Goal: Transaction & Acquisition: Book appointment/travel/reservation

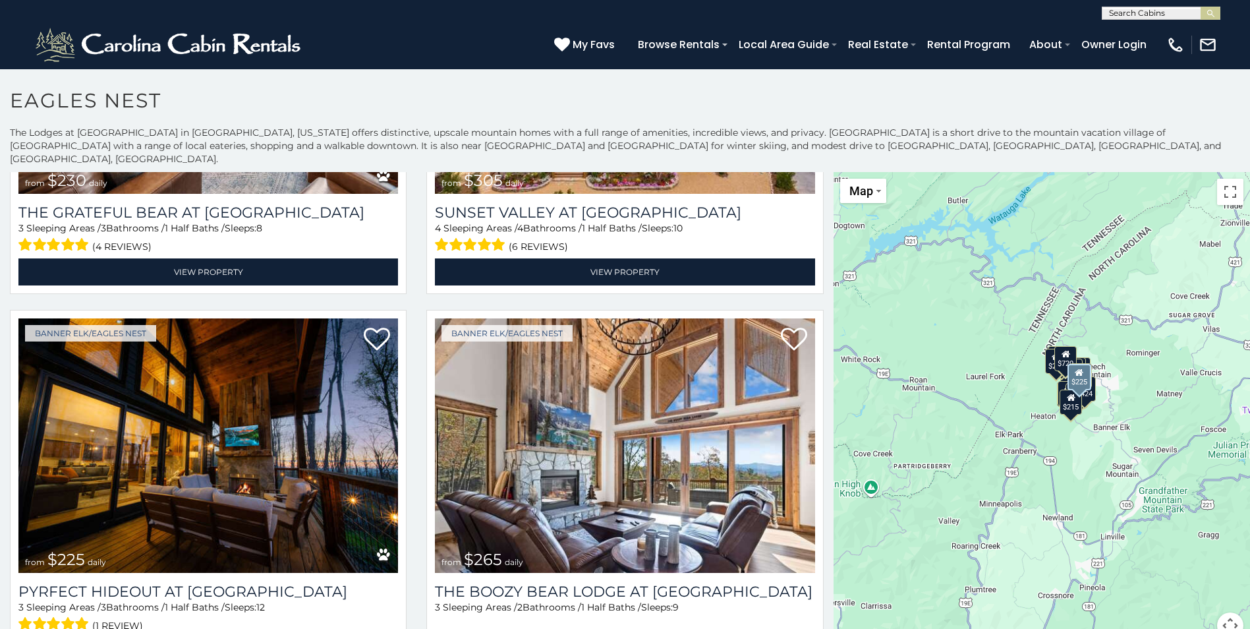
scroll to position [2906, 0]
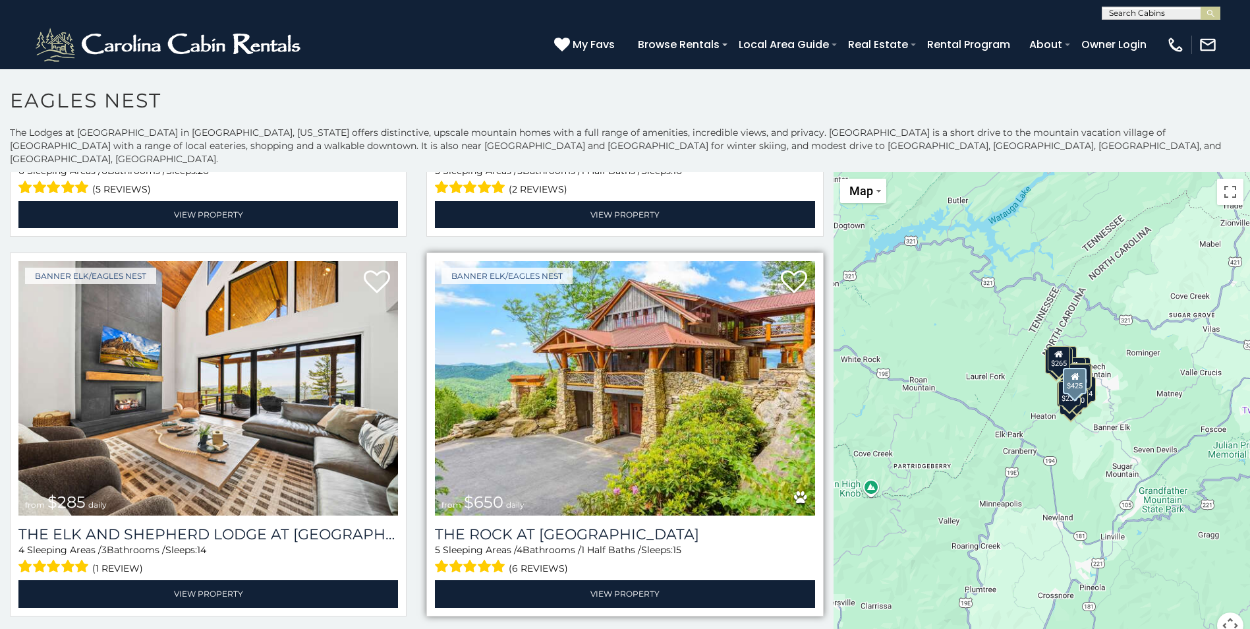
scroll to position [395, 0]
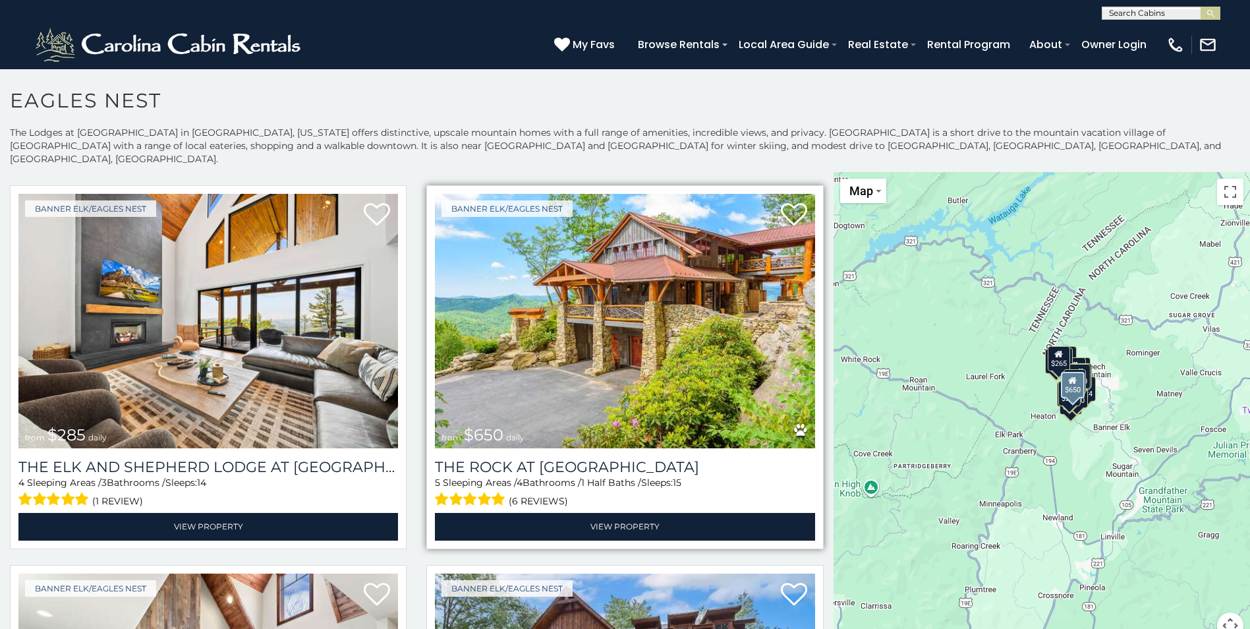
click at [713, 271] on img at bounding box center [625, 321] width 380 height 254
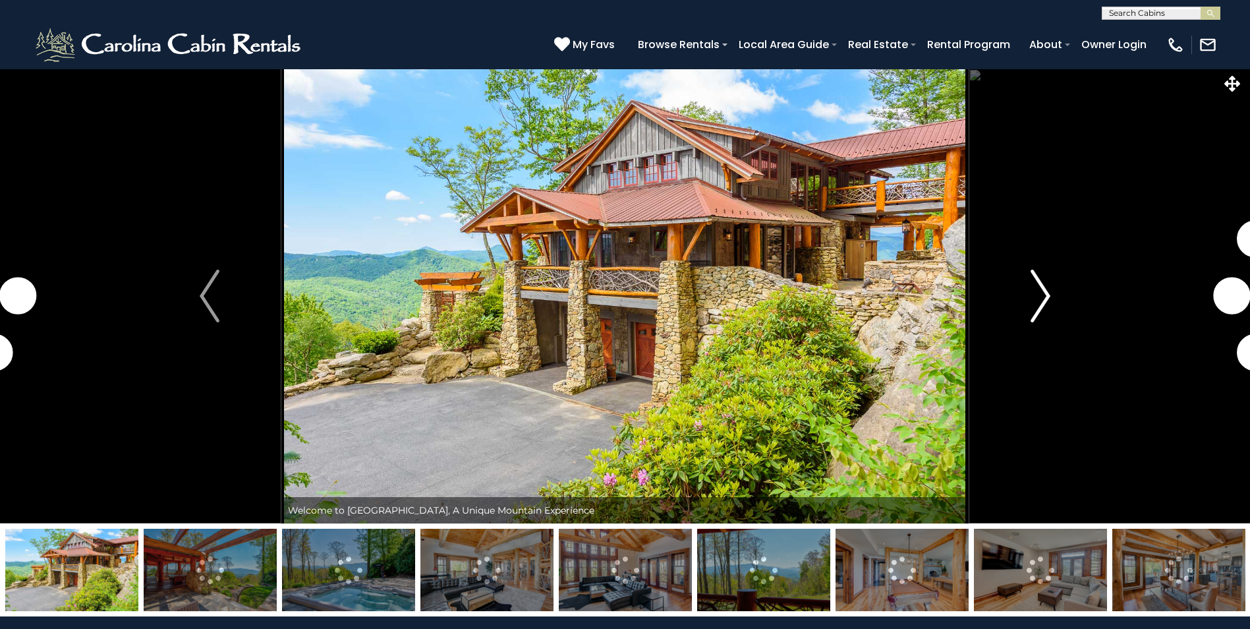
click at [1042, 280] on img "Next" at bounding box center [1041, 296] width 20 height 53
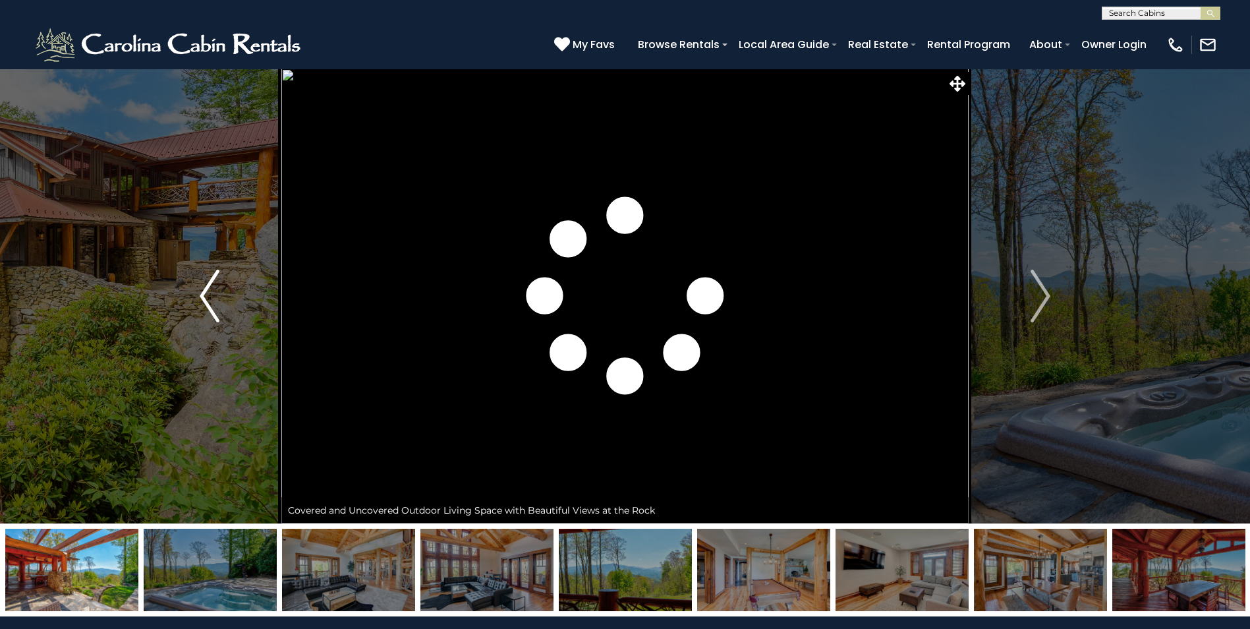
click at [219, 307] on img "Previous" at bounding box center [210, 296] width 20 height 53
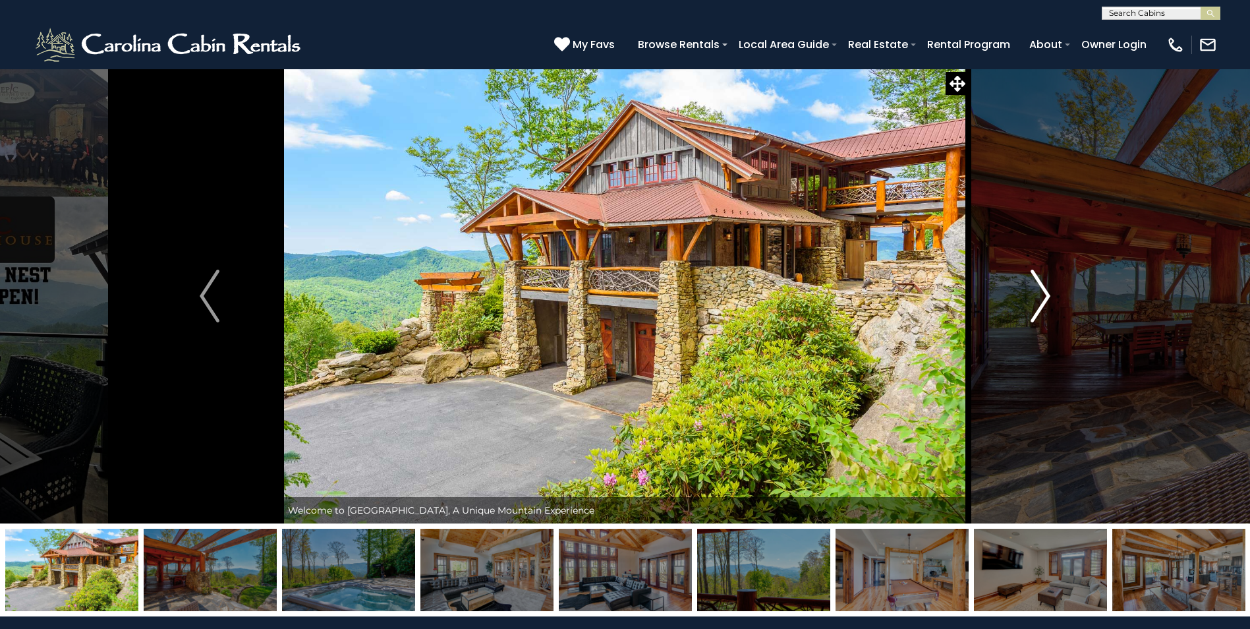
click at [1039, 280] on img "Next" at bounding box center [1041, 296] width 20 height 53
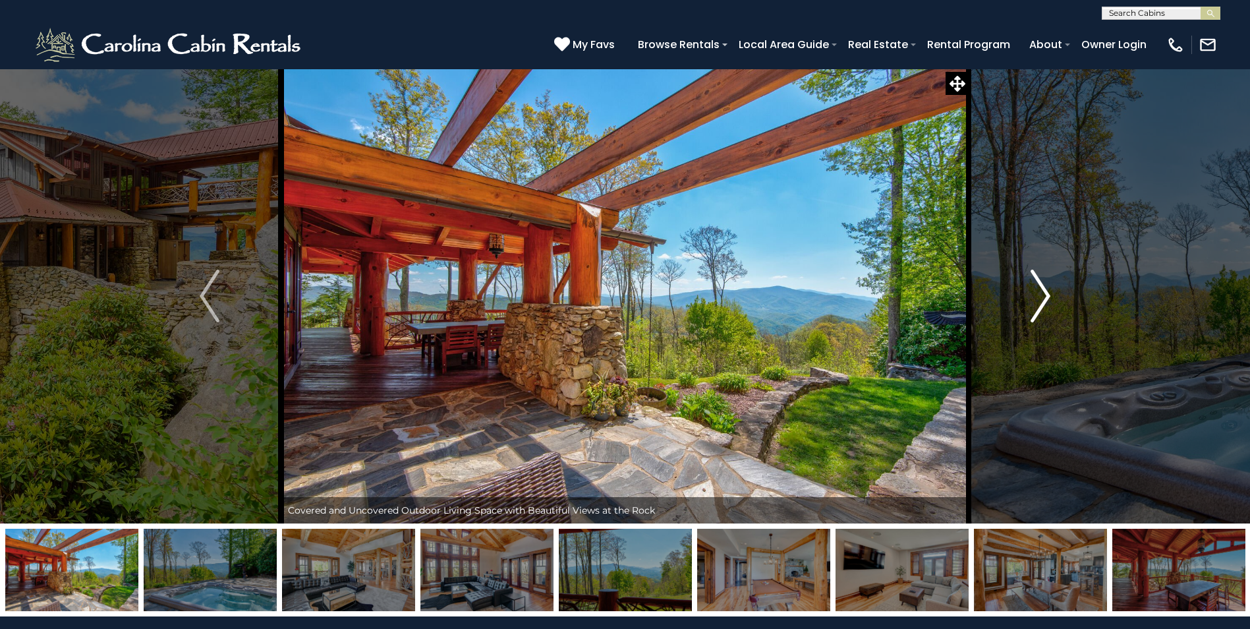
click at [1038, 280] on img "Next" at bounding box center [1041, 296] width 20 height 53
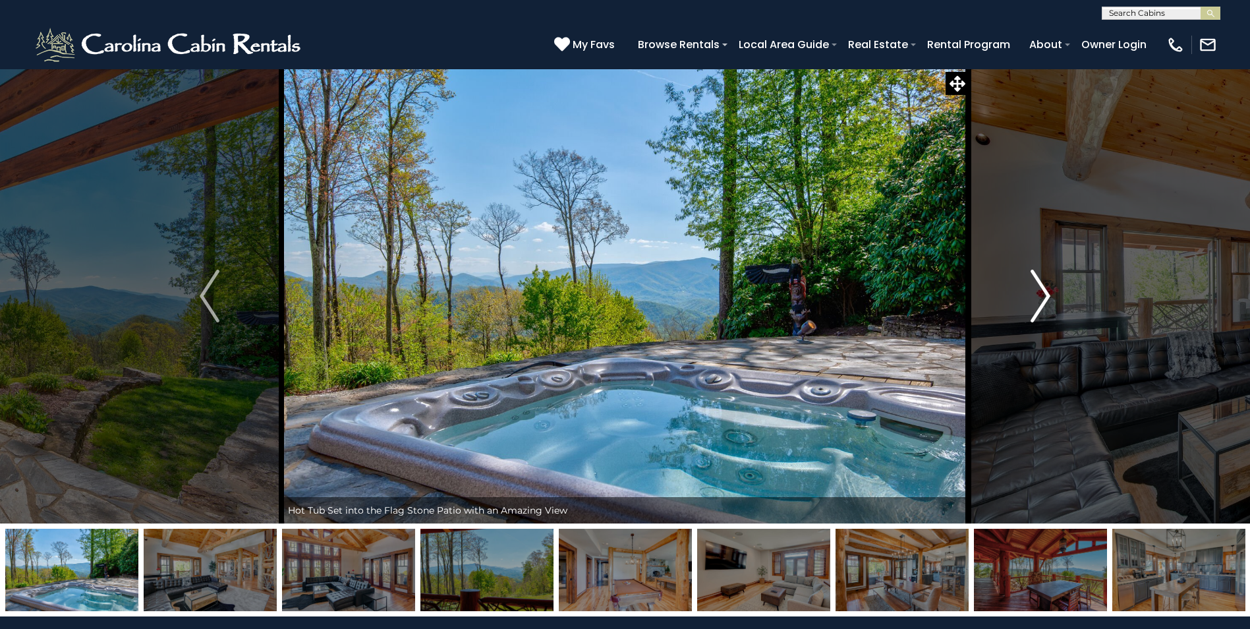
click at [1038, 280] on img "Next" at bounding box center [1041, 296] width 20 height 53
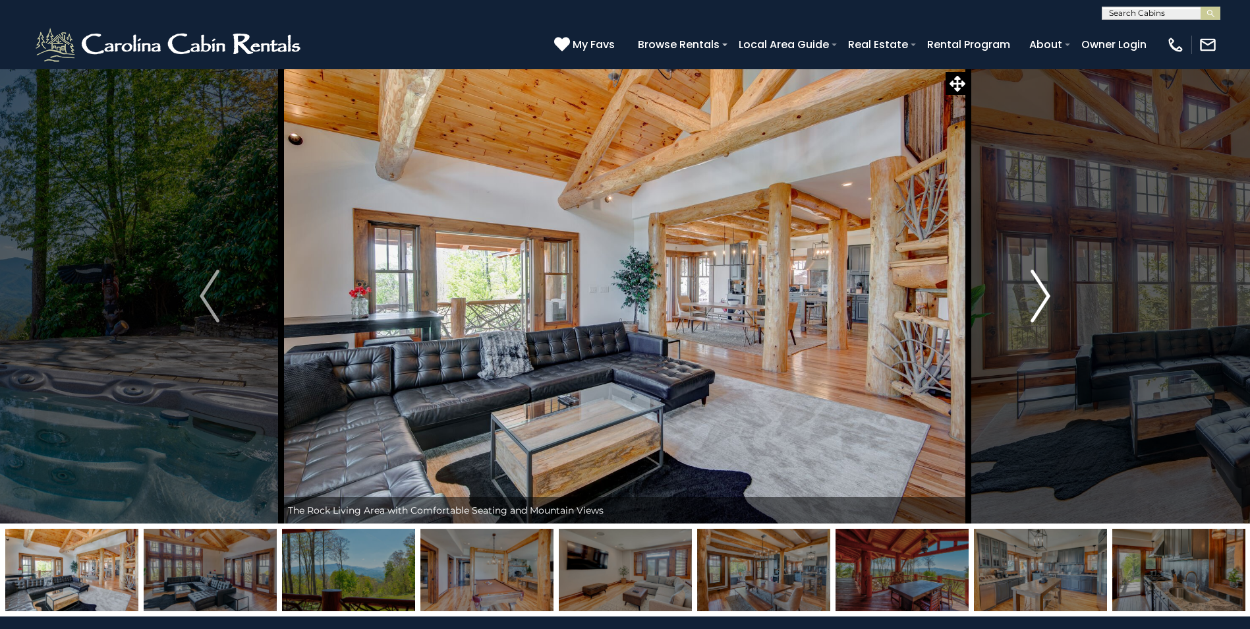
click at [1038, 280] on img "Next" at bounding box center [1041, 296] width 20 height 53
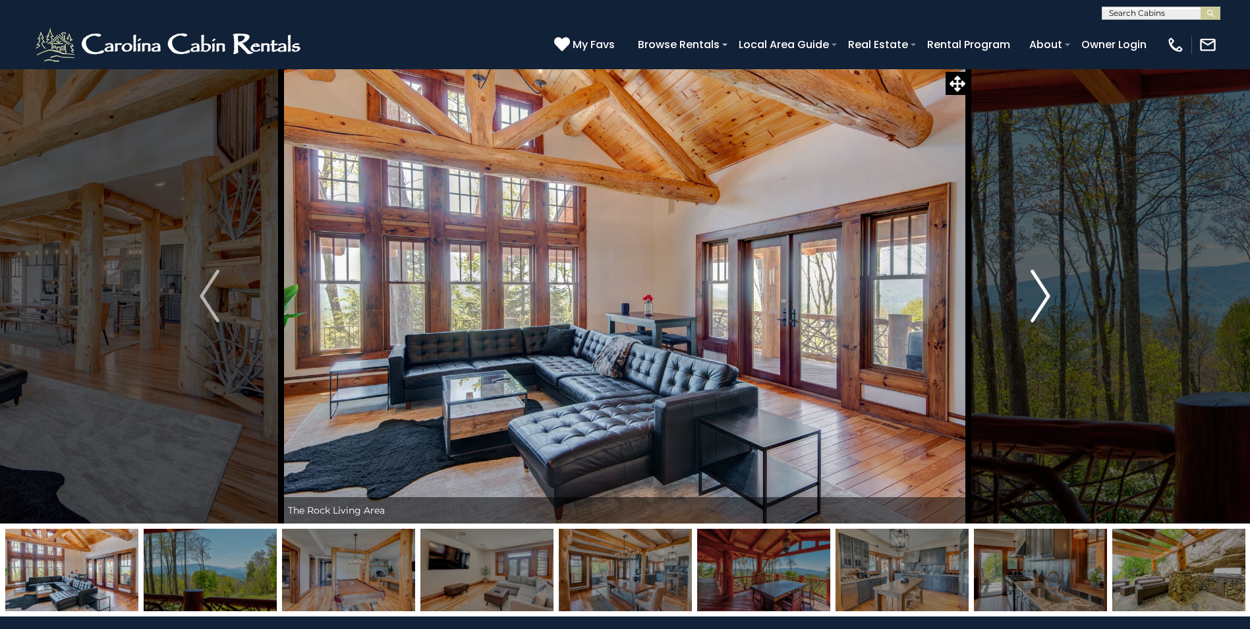
click at [1038, 280] on img "Next" at bounding box center [1041, 296] width 20 height 53
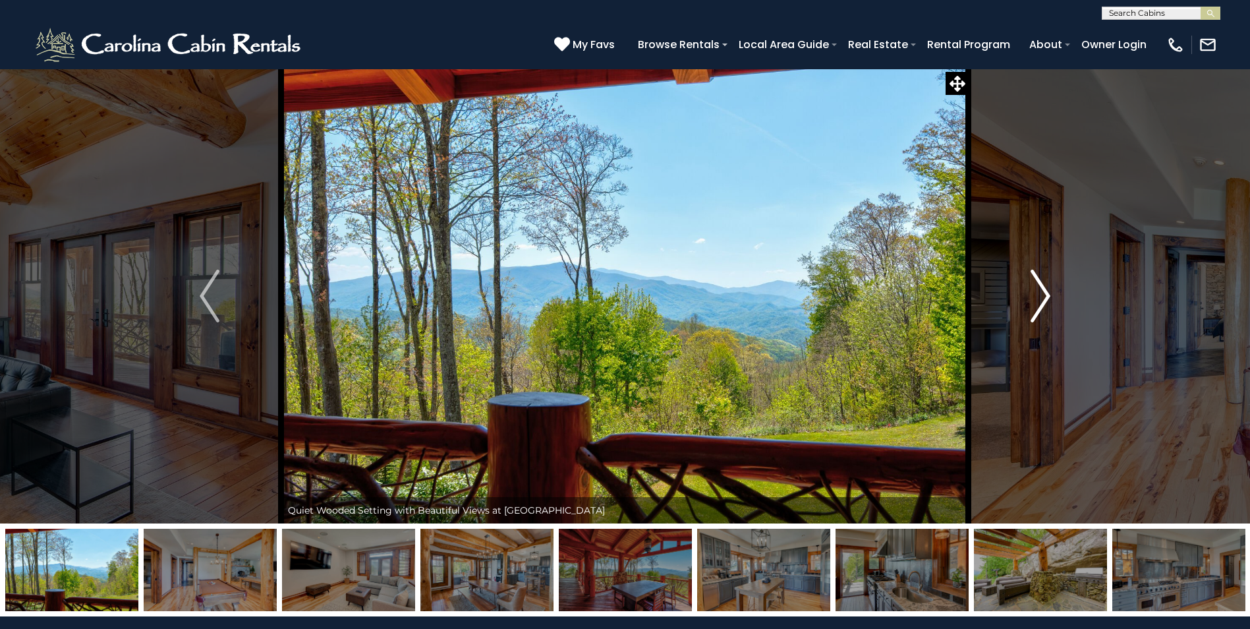
click at [1038, 280] on img "Next" at bounding box center [1041, 296] width 20 height 53
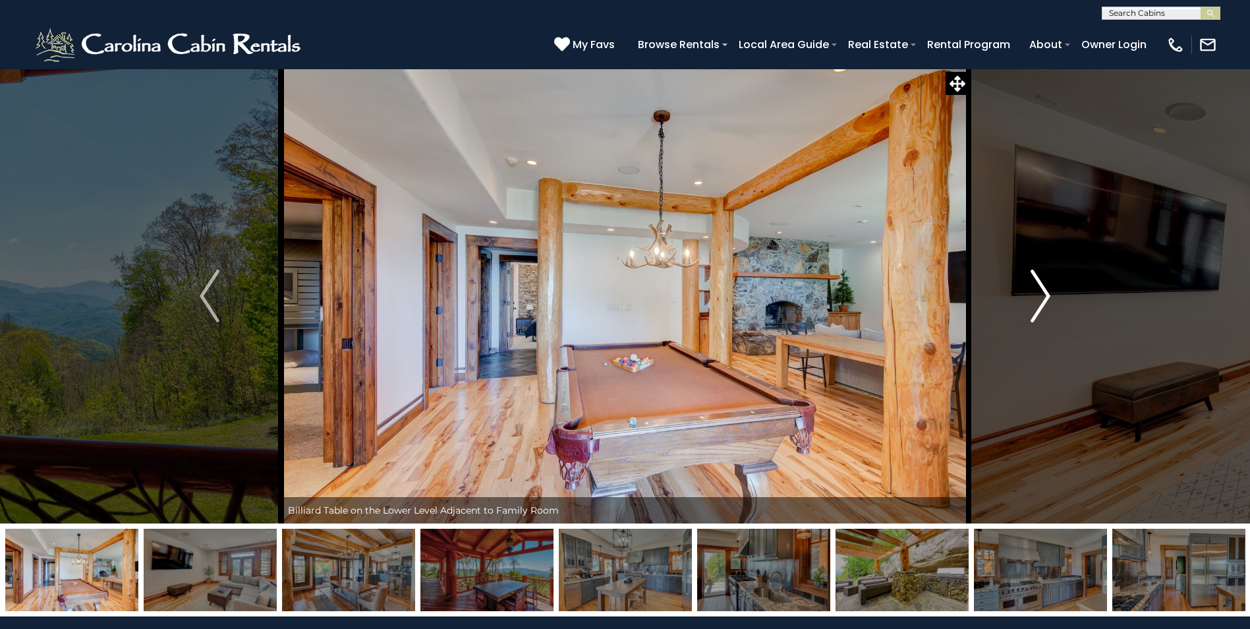
click at [1038, 280] on img "Next" at bounding box center [1041, 296] width 20 height 53
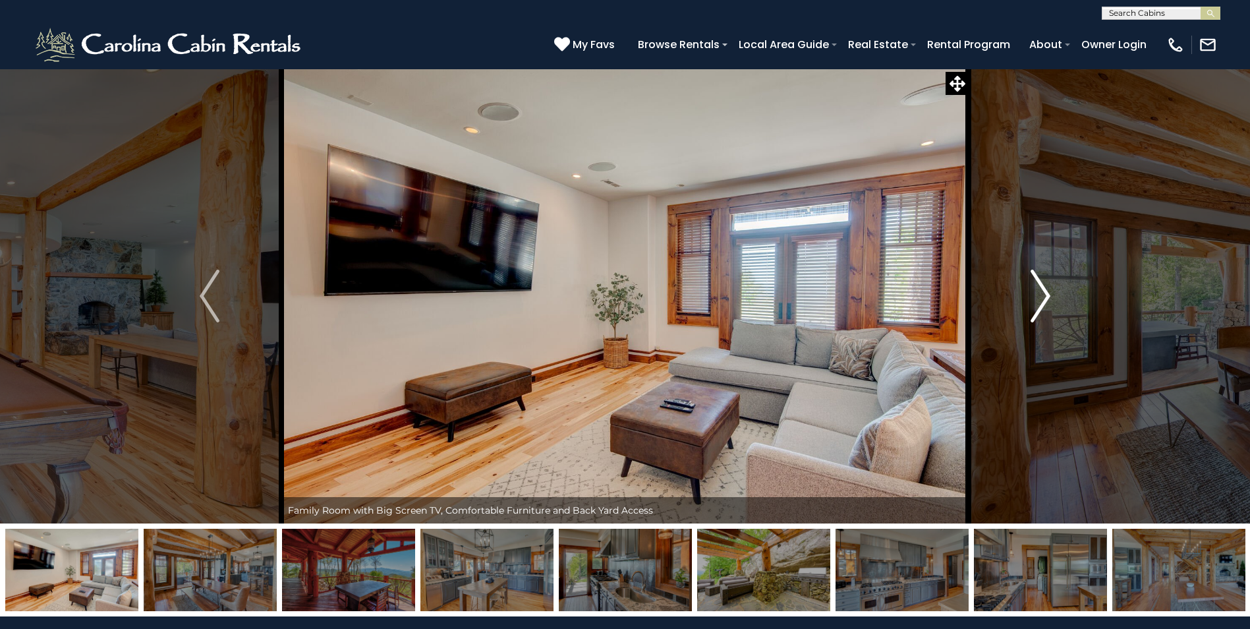
click at [1038, 280] on img "Next" at bounding box center [1041, 296] width 20 height 53
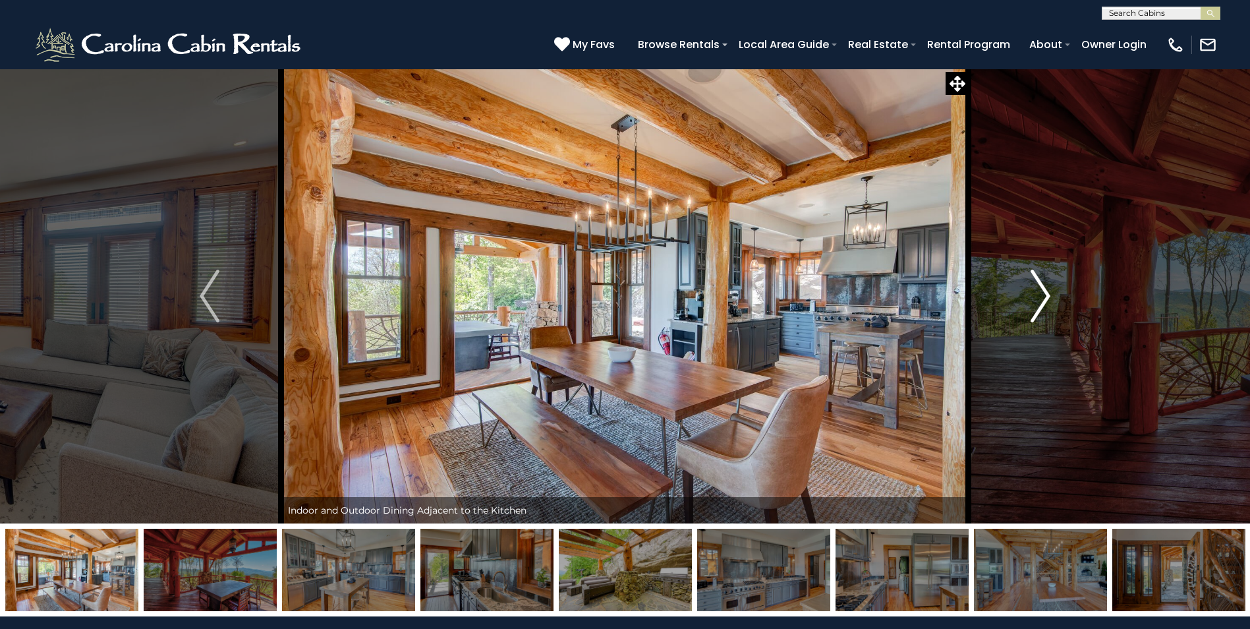
click at [1038, 280] on img "Next" at bounding box center [1041, 296] width 20 height 53
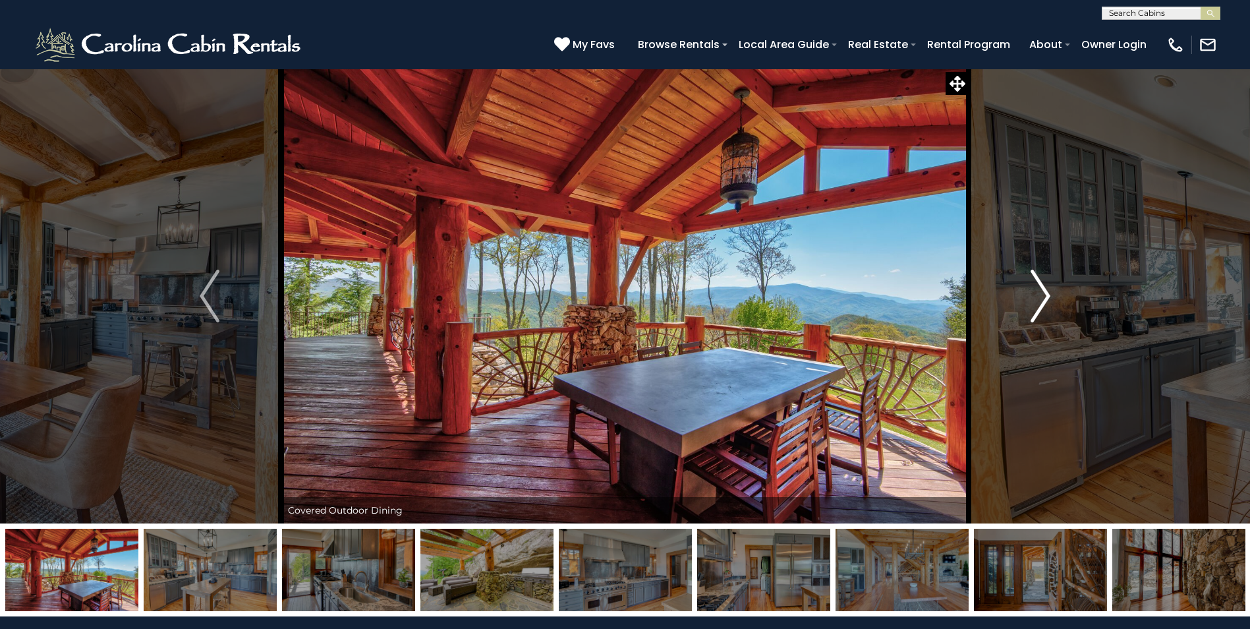
click at [1038, 280] on img "Next" at bounding box center [1041, 296] width 20 height 53
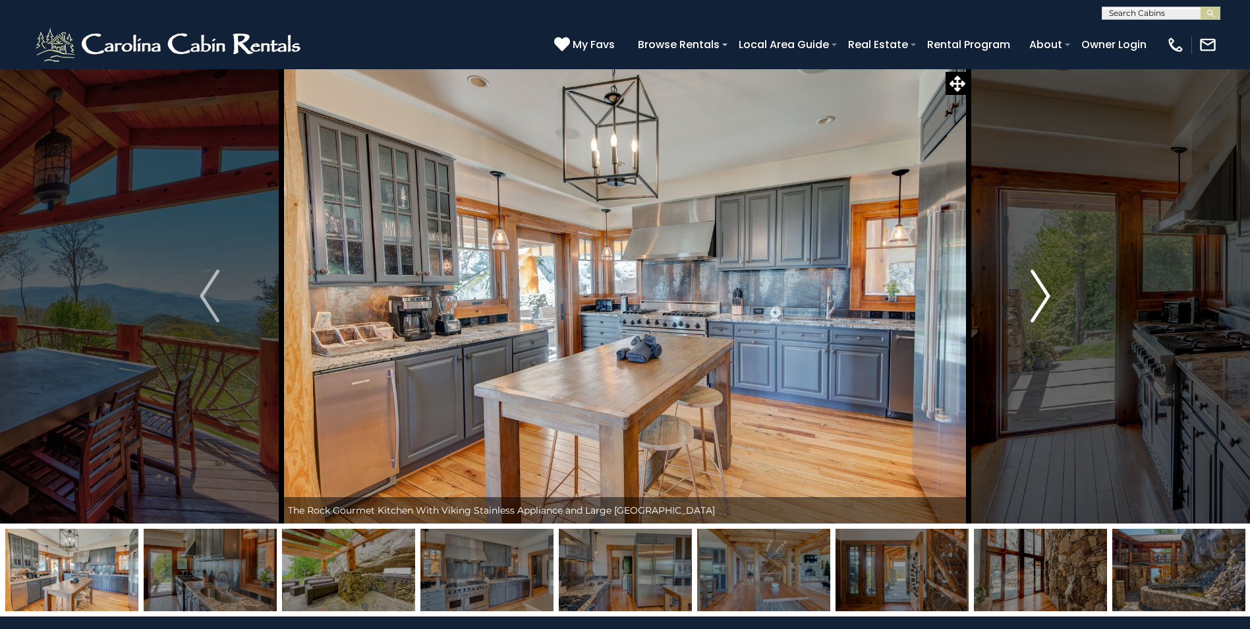
click at [1038, 280] on img "Next" at bounding box center [1041, 296] width 20 height 53
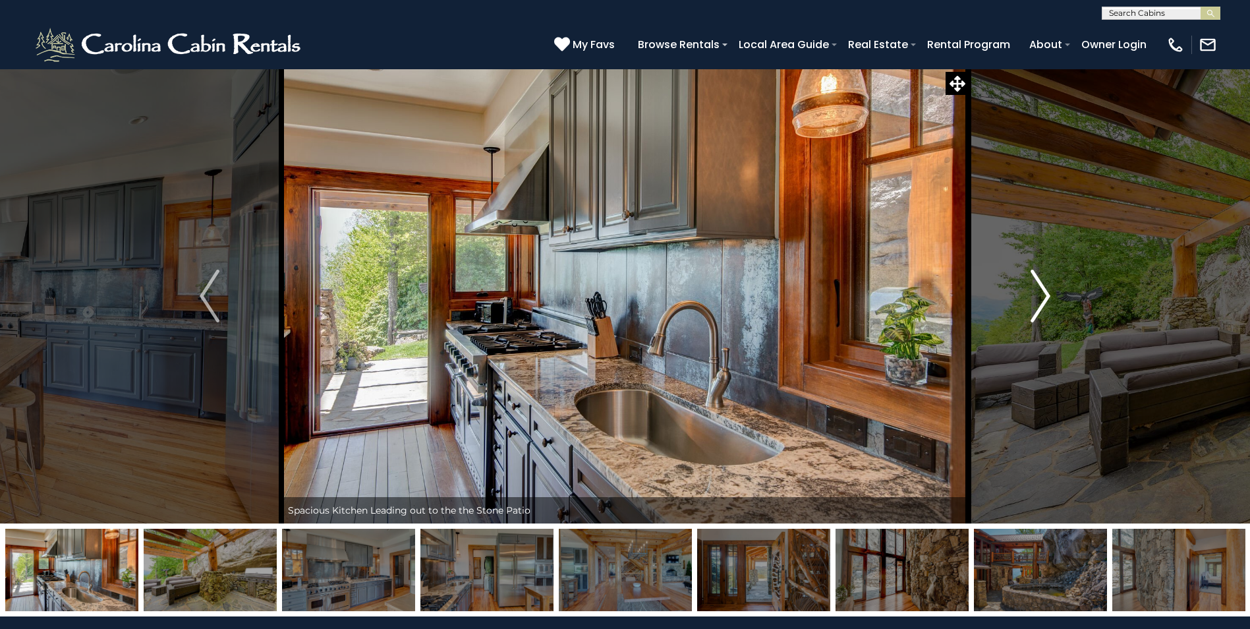
click at [1038, 280] on img "Next" at bounding box center [1041, 296] width 20 height 53
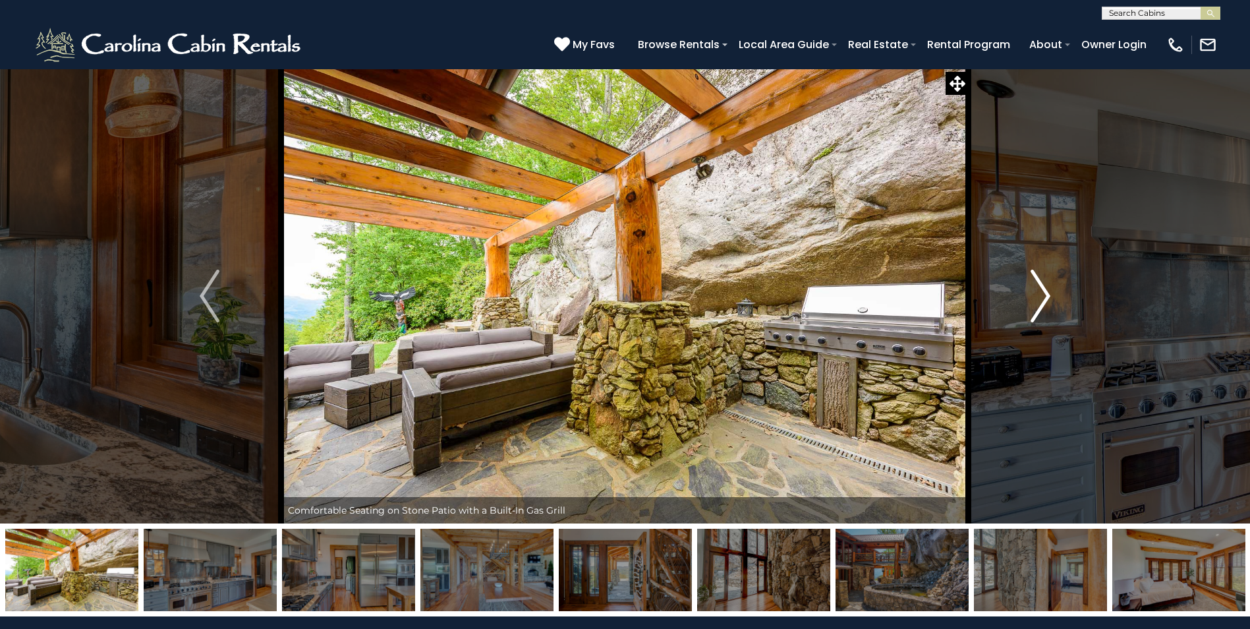
click at [1037, 279] on img "Next" at bounding box center [1041, 296] width 20 height 53
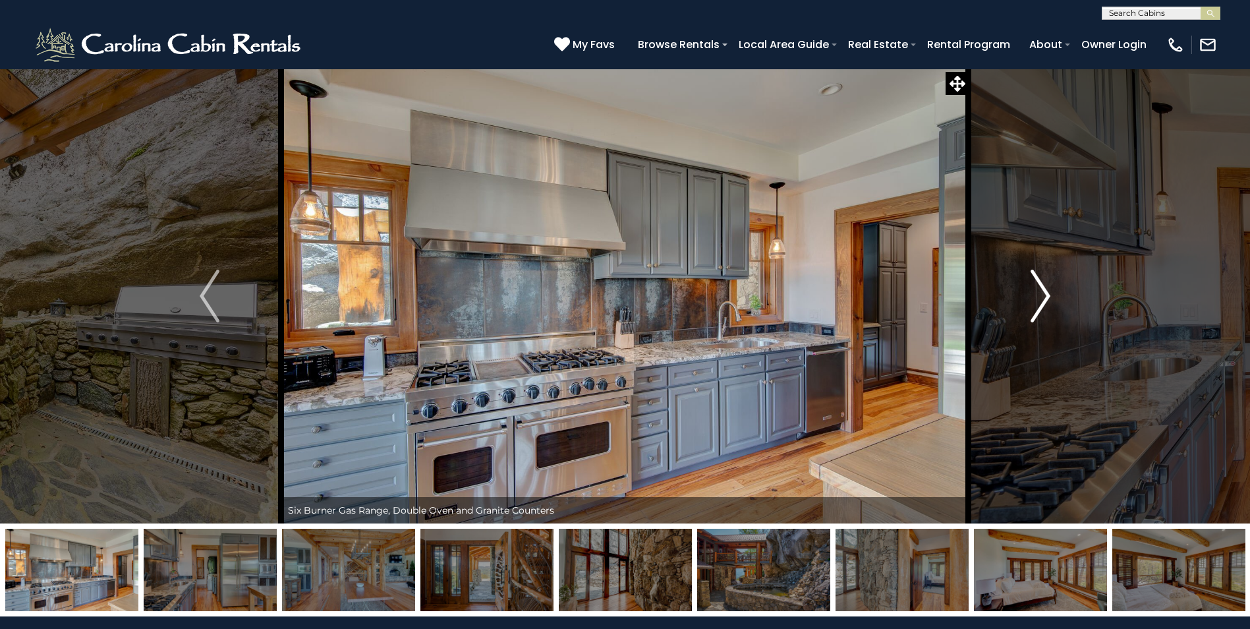
click at [1037, 279] on img "Next" at bounding box center [1041, 296] width 20 height 53
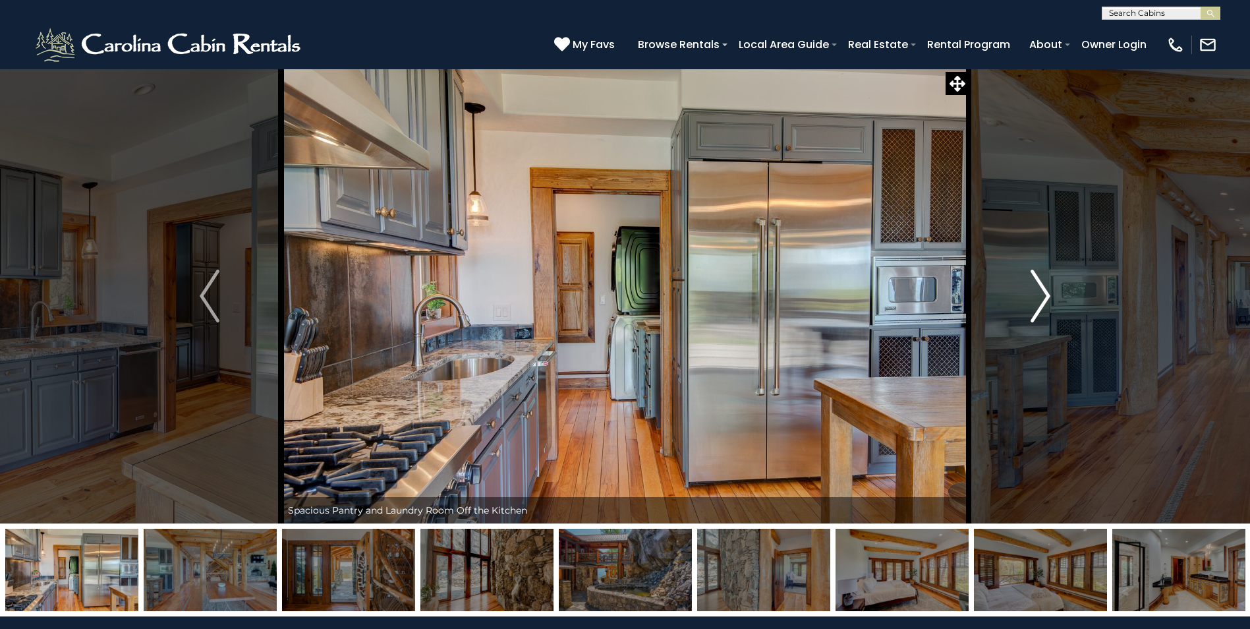
click at [1037, 279] on img "Next" at bounding box center [1041, 296] width 20 height 53
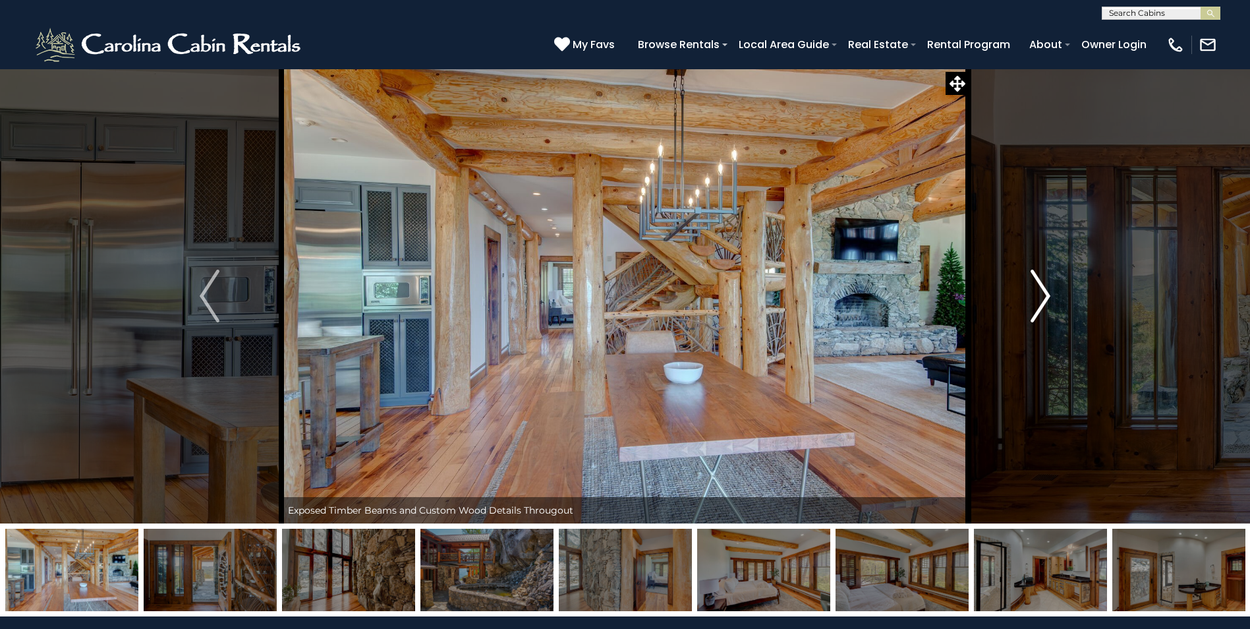
click at [1037, 279] on img "Next" at bounding box center [1041, 296] width 20 height 53
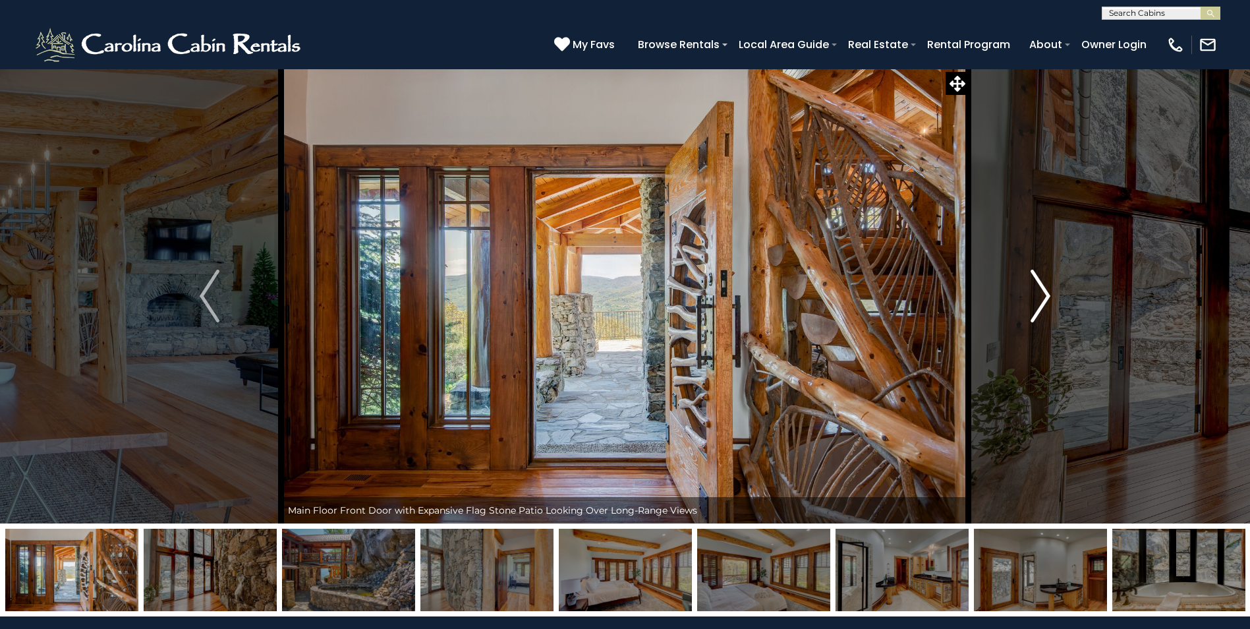
click at [1037, 279] on img "Next" at bounding box center [1041, 296] width 20 height 53
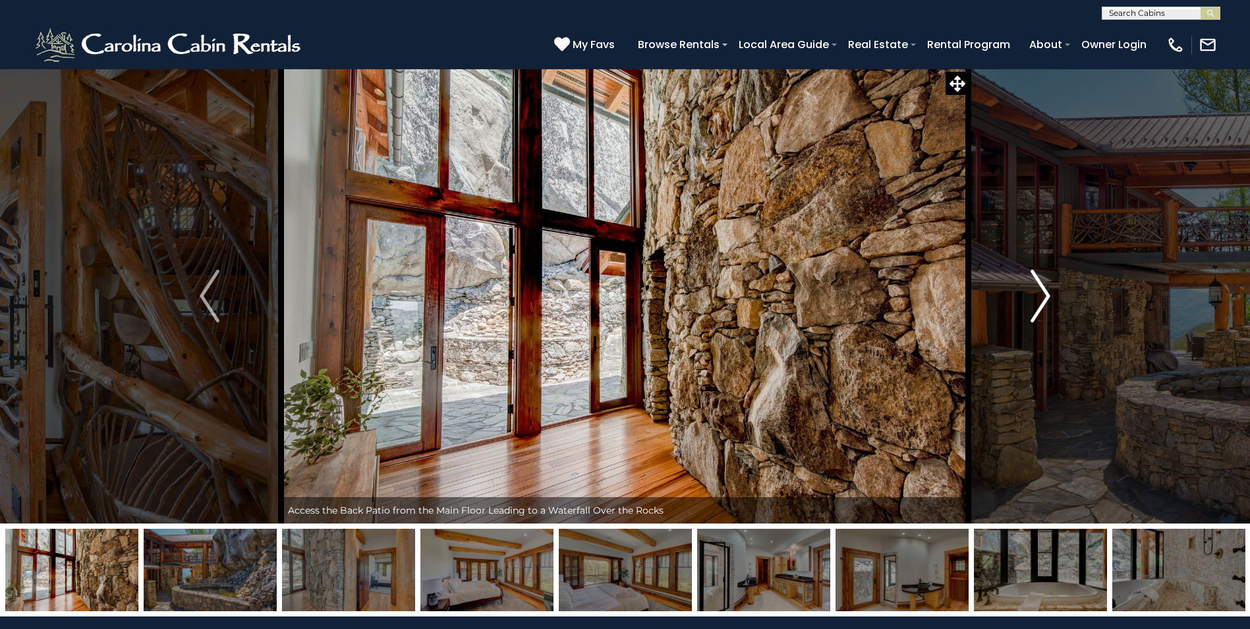
click at [1037, 279] on img "Next" at bounding box center [1041, 296] width 20 height 53
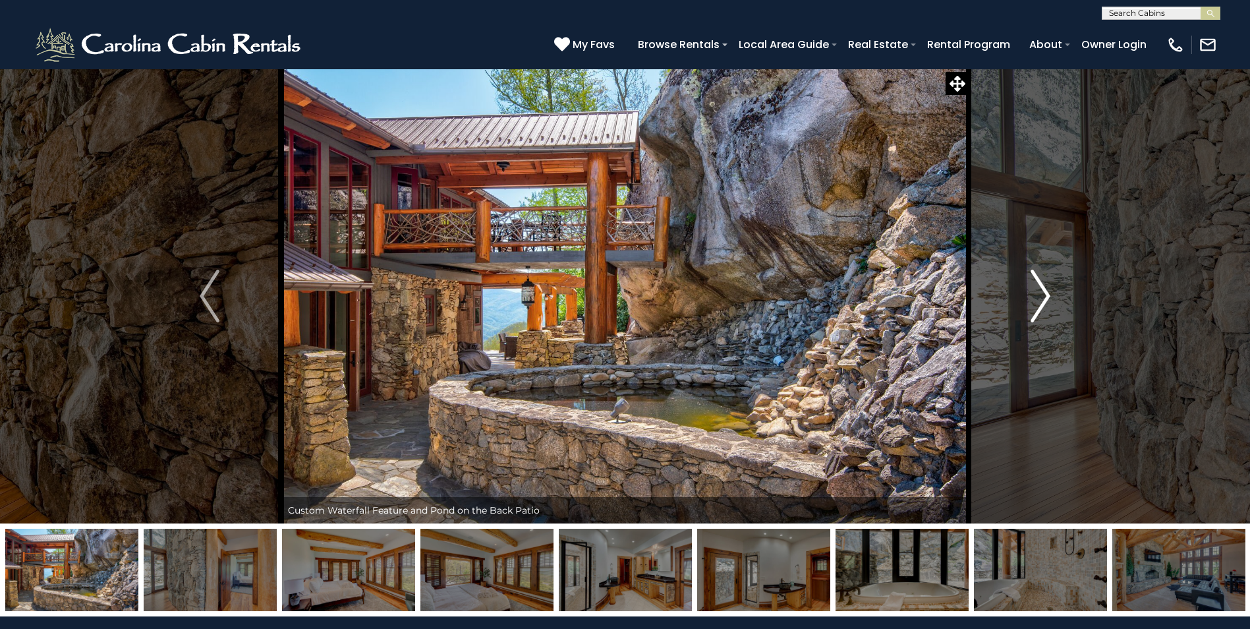
click at [1037, 279] on img "Next" at bounding box center [1041, 296] width 20 height 53
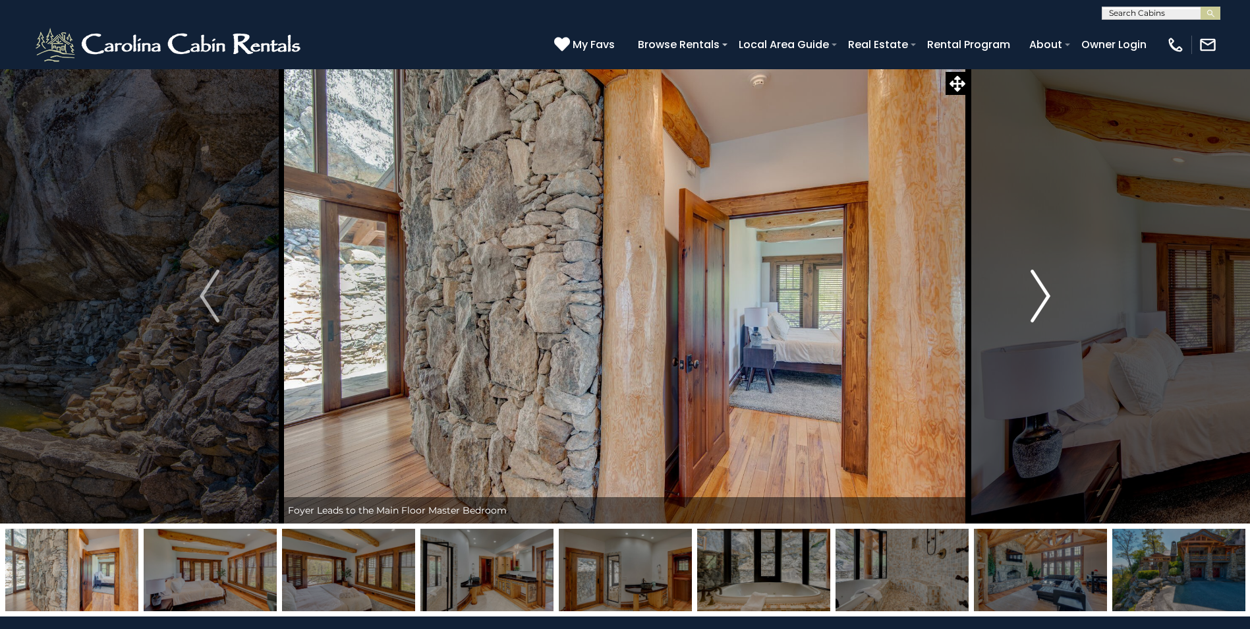
click at [1037, 279] on img "Next" at bounding box center [1041, 296] width 20 height 53
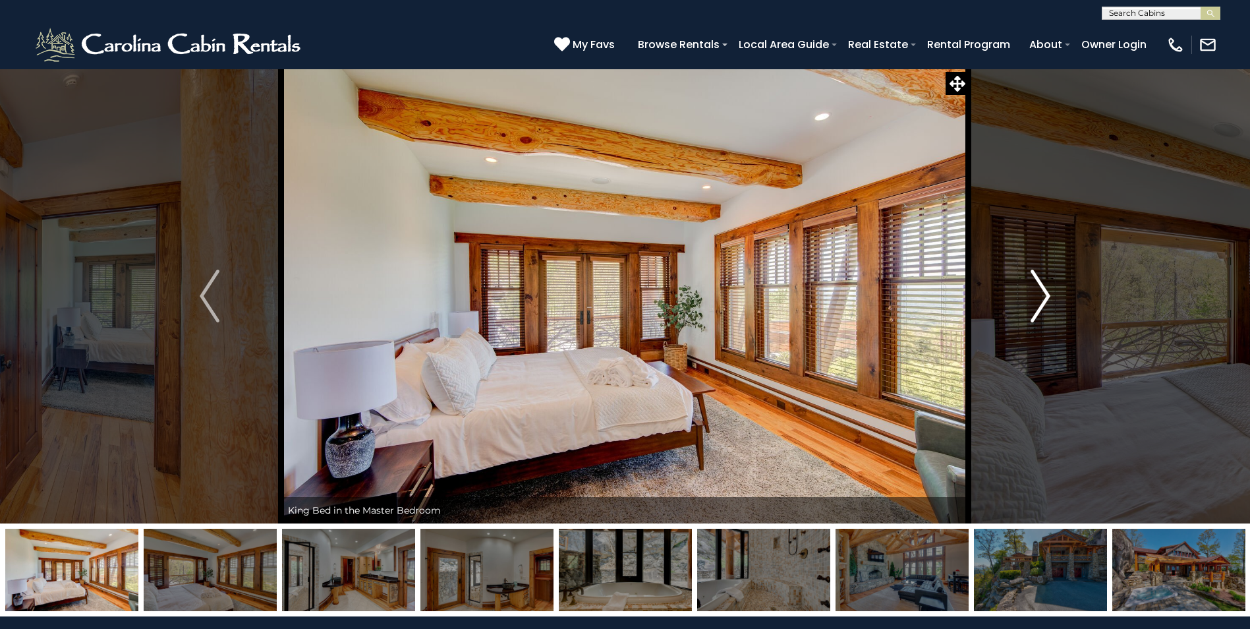
click at [1037, 279] on img "Next" at bounding box center [1041, 296] width 20 height 53
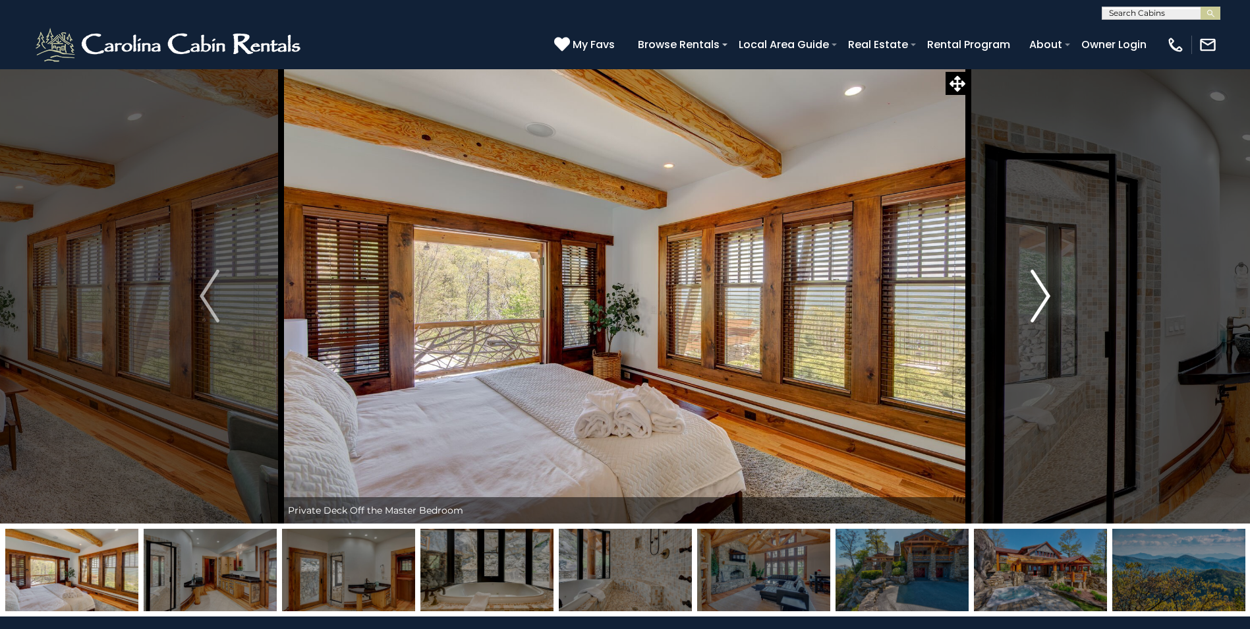
click at [1037, 279] on img "Next" at bounding box center [1041, 296] width 20 height 53
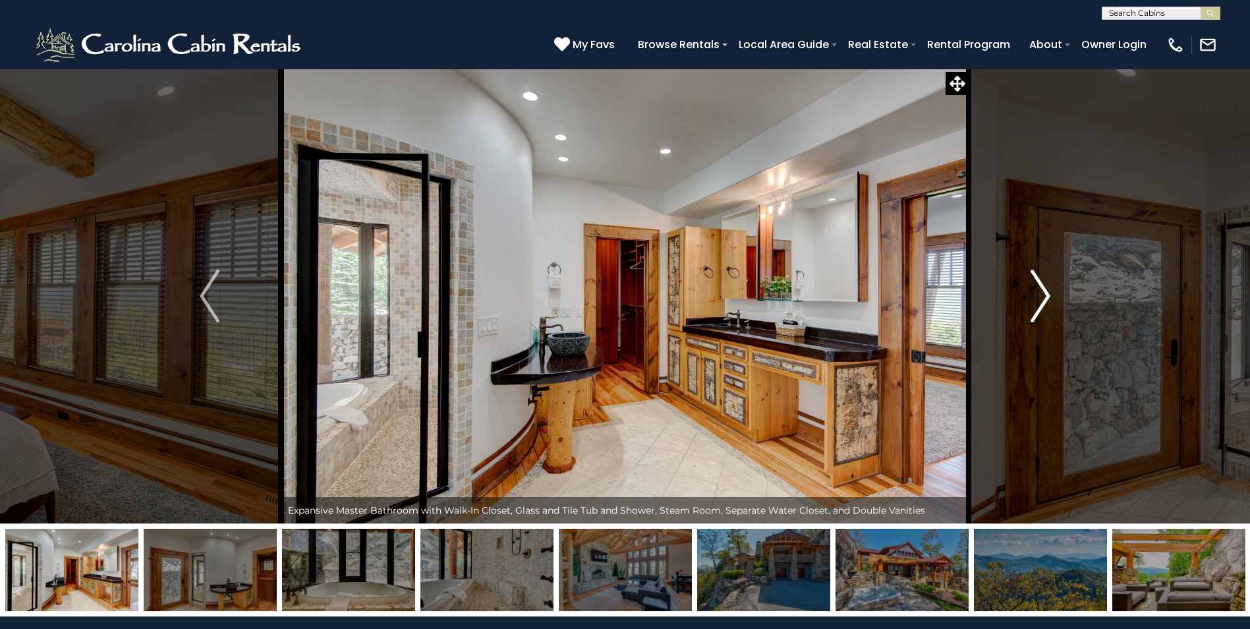
click at [1037, 279] on img "Next" at bounding box center [1041, 296] width 20 height 53
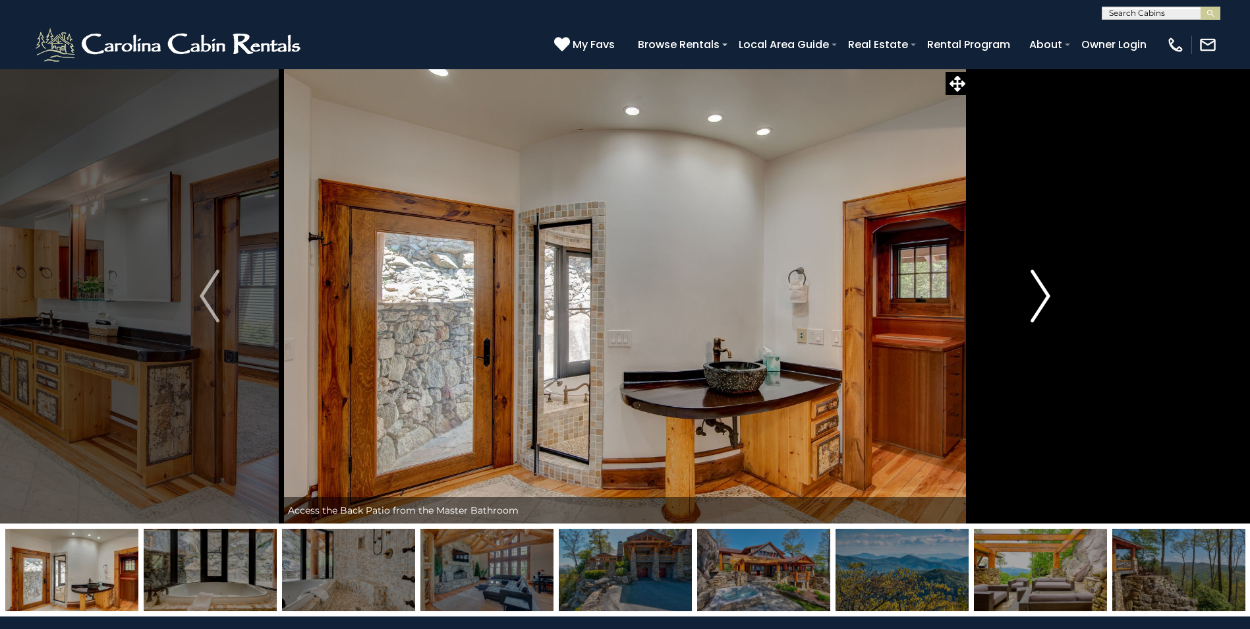
click at [1037, 279] on img "Next" at bounding box center [1041, 296] width 20 height 53
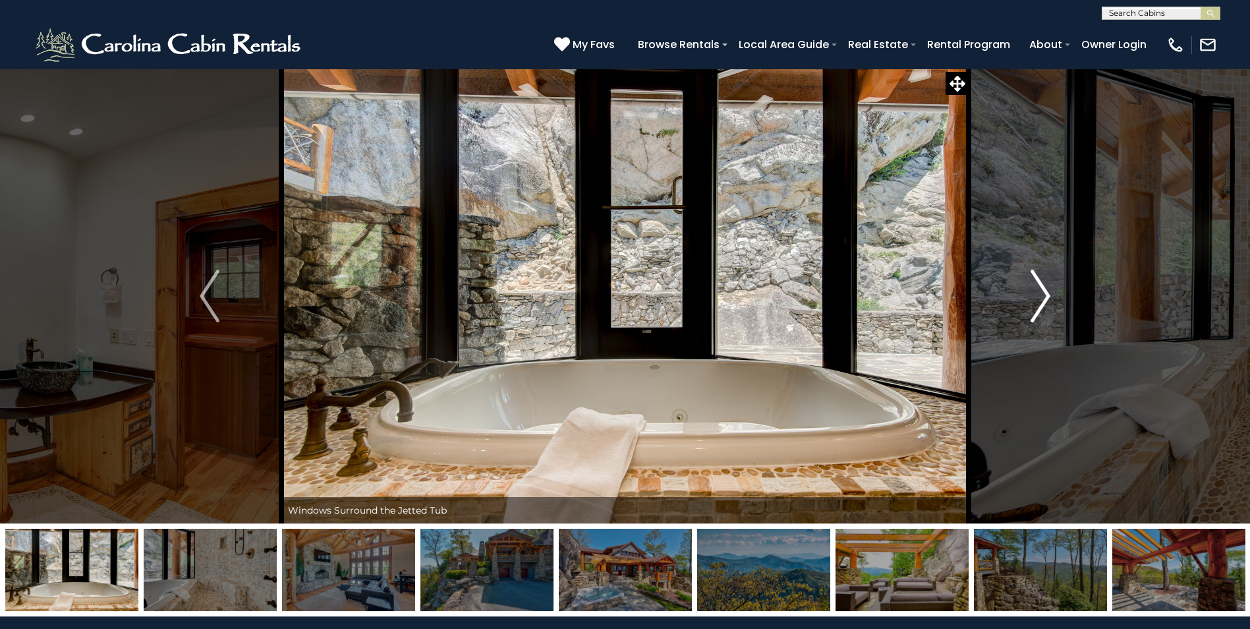
click at [1037, 279] on img "Next" at bounding box center [1041, 296] width 20 height 53
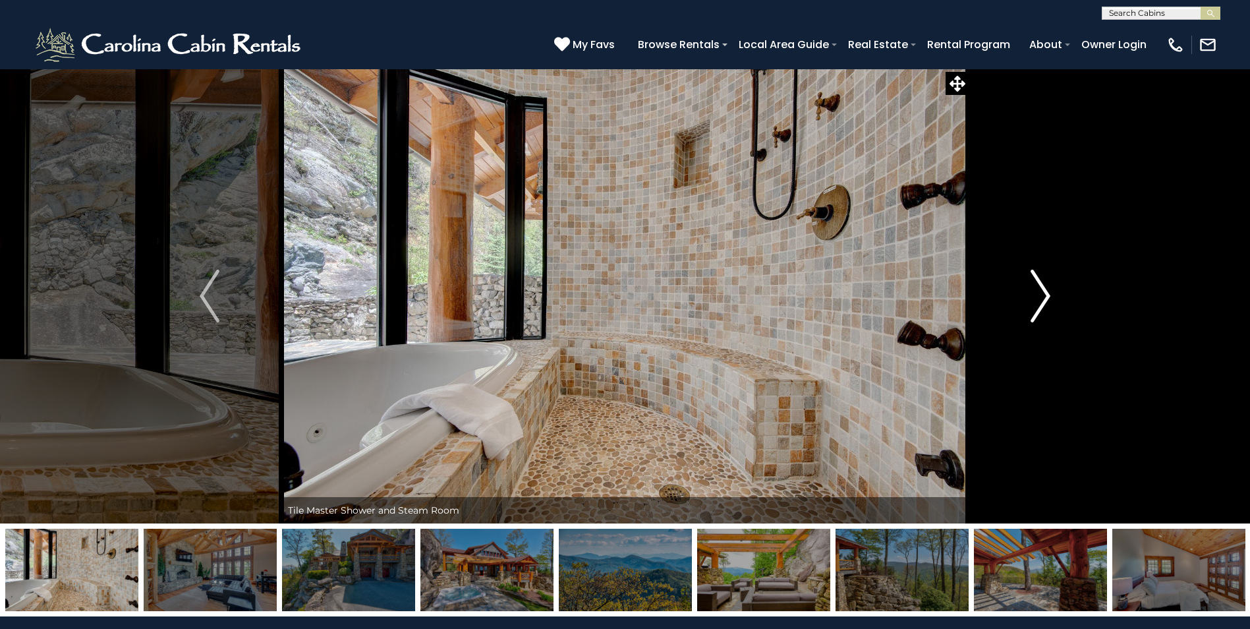
click at [1037, 279] on img "Next" at bounding box center [1041, 296] width 20 height 53
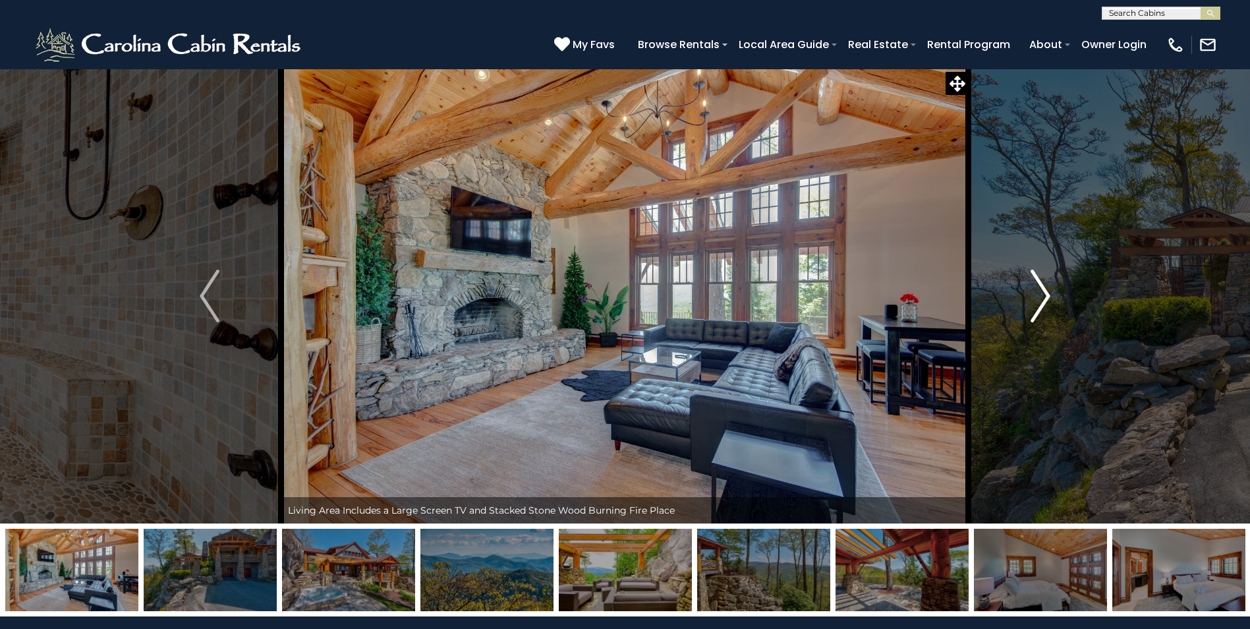
click at [1037, 279] on img "Next" at bounding box center [1041, 296] width 20 height 53
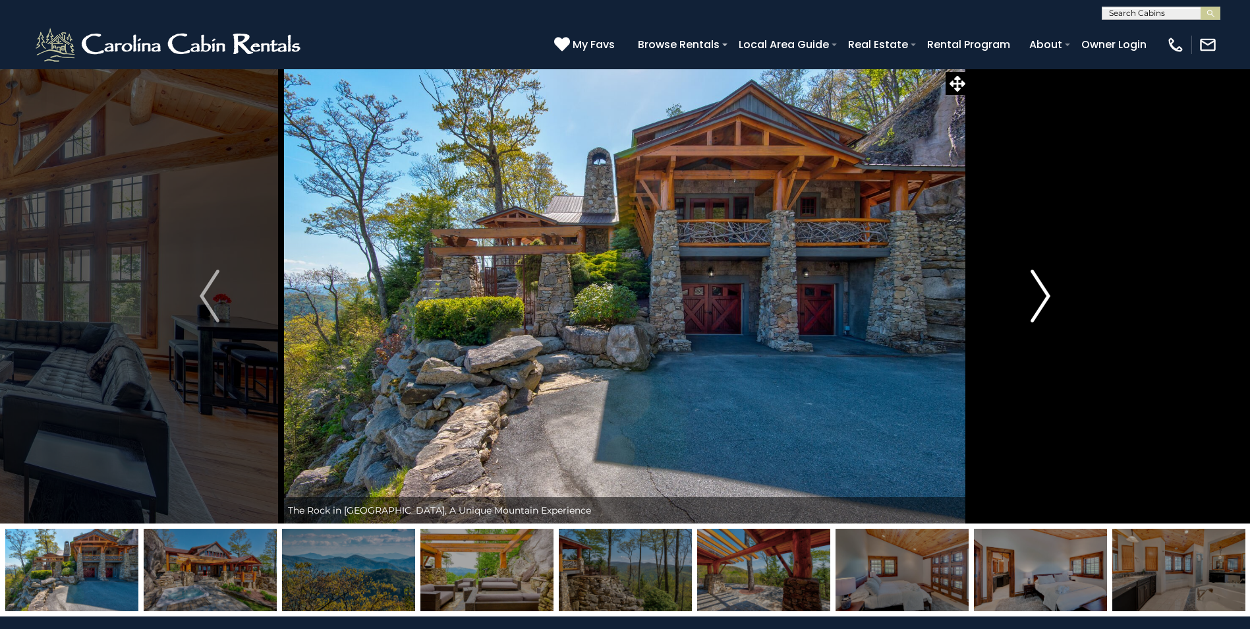
click at [1037, 279] on img "Next" at bounding box center [1041, 296] width 20 height 53
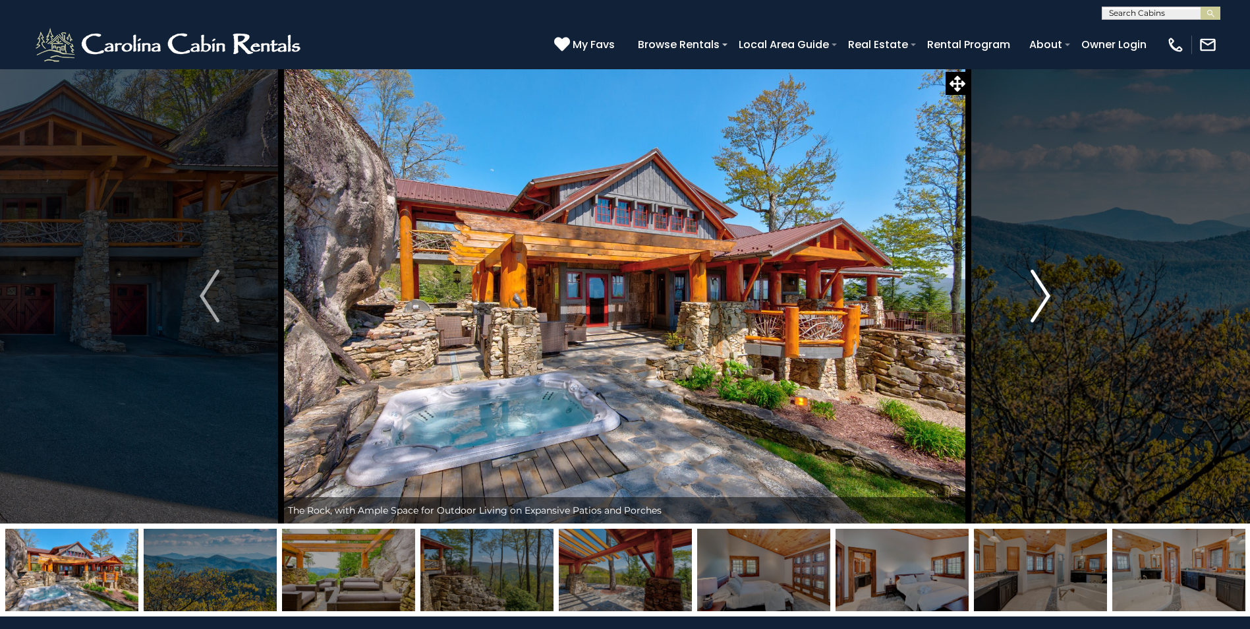
click at [1037, 279] on img "Next" at bounding box center [1041, 296] width 20 height 53
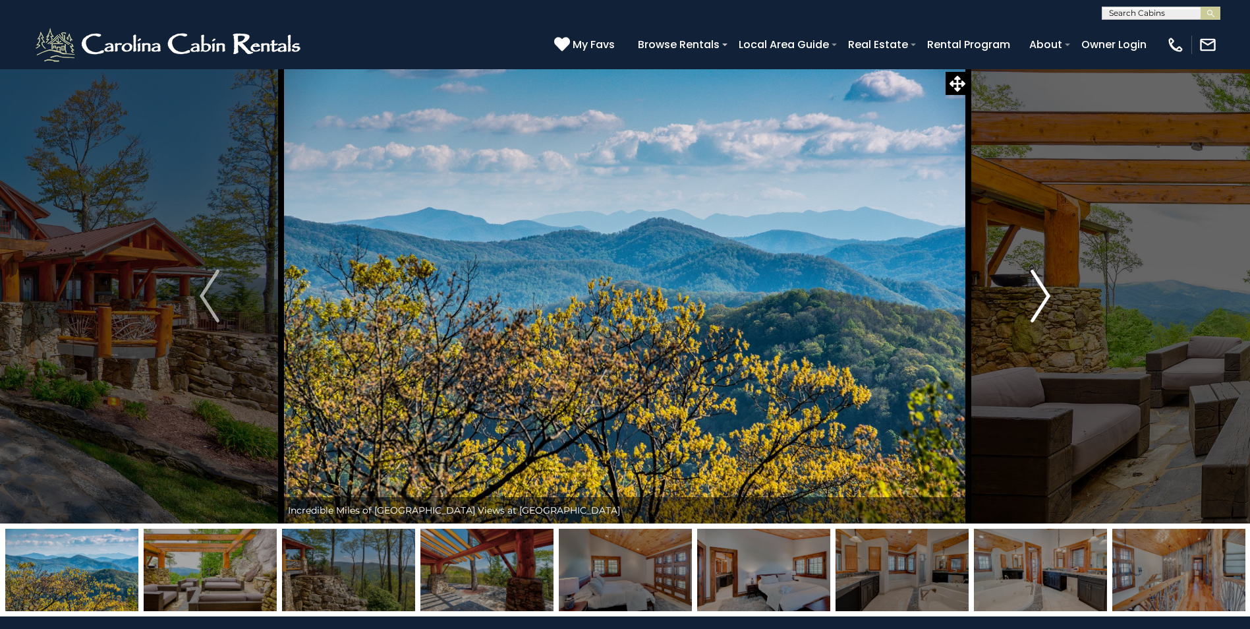
click at [1037, 279] on img "Next" at bounding box center [1041, 296] width 20 height 53
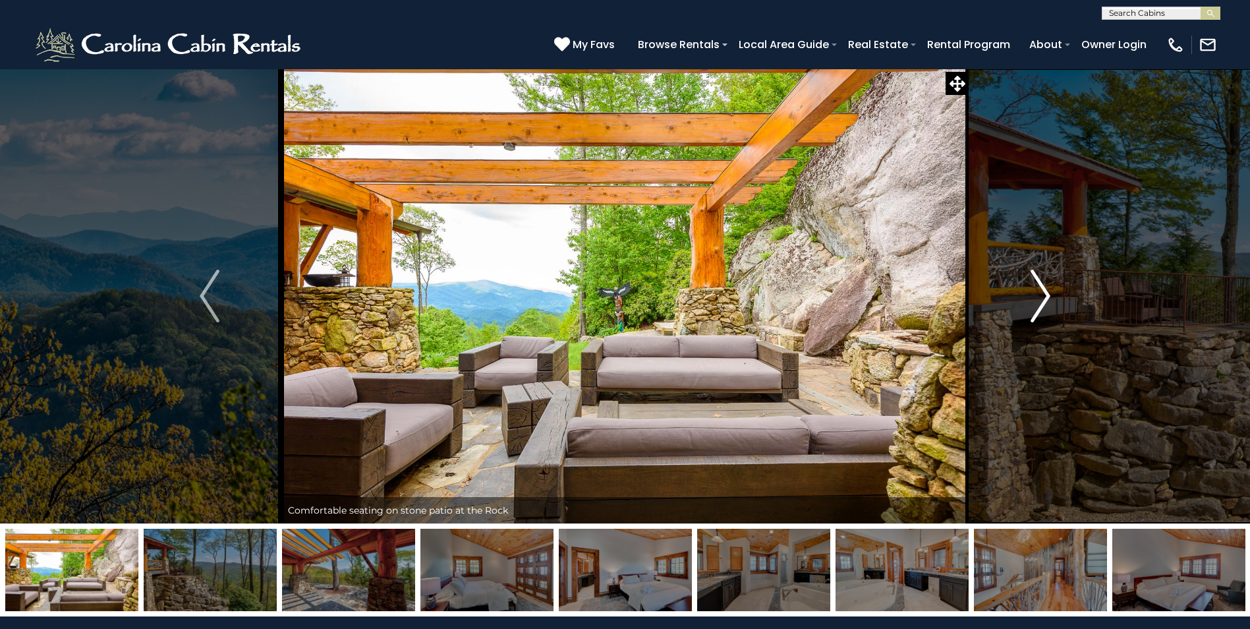
click at [1037, 279] on img "Next" at bounding box center [1041, 296] width 20 height 53
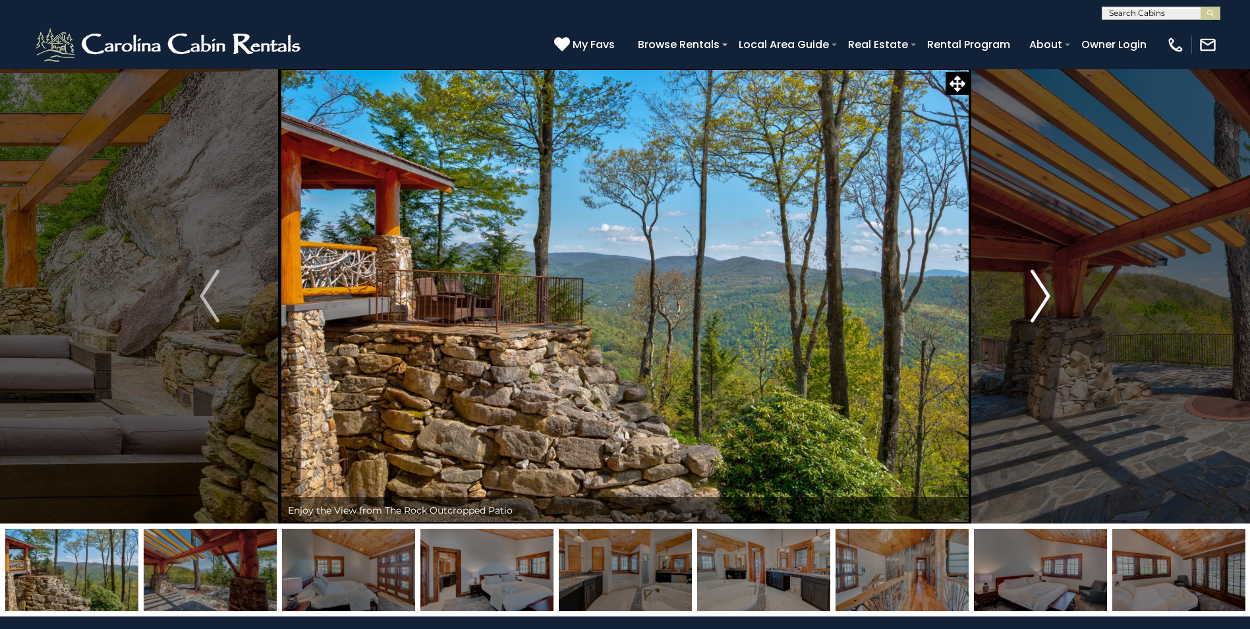
click at [1037, 279] on img "Next" at bounding box center [1041, 296] width 20 height 53
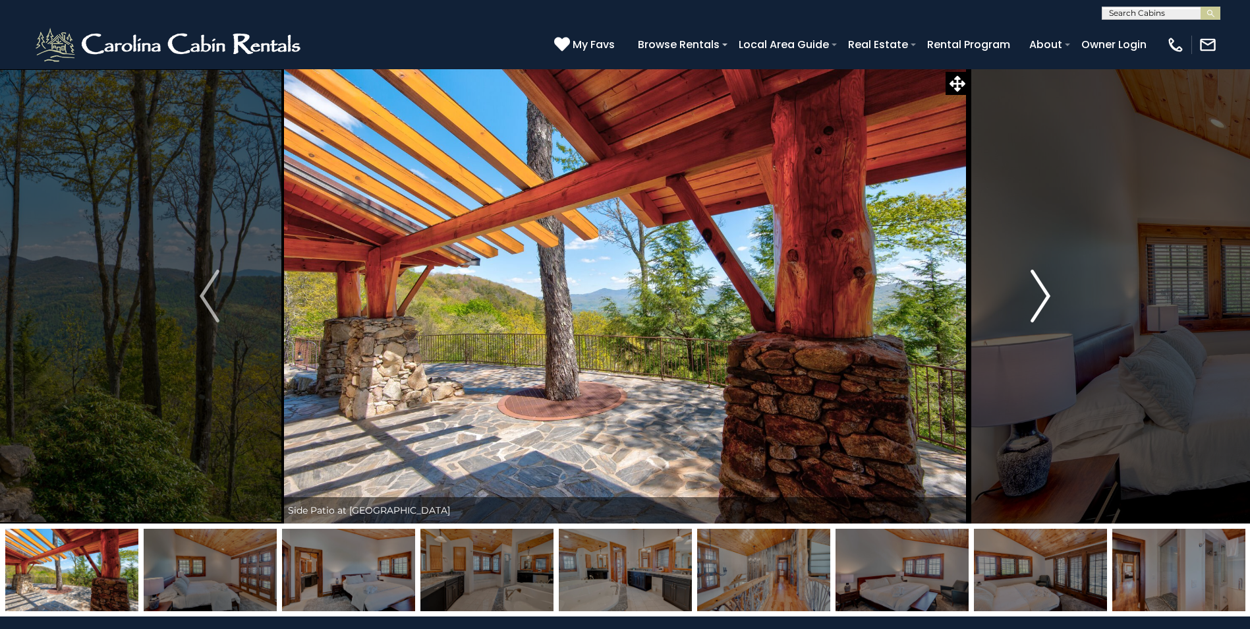
click at [1037, 279] on img "Next" at bounding box center [1041, 296] width 20 height 53
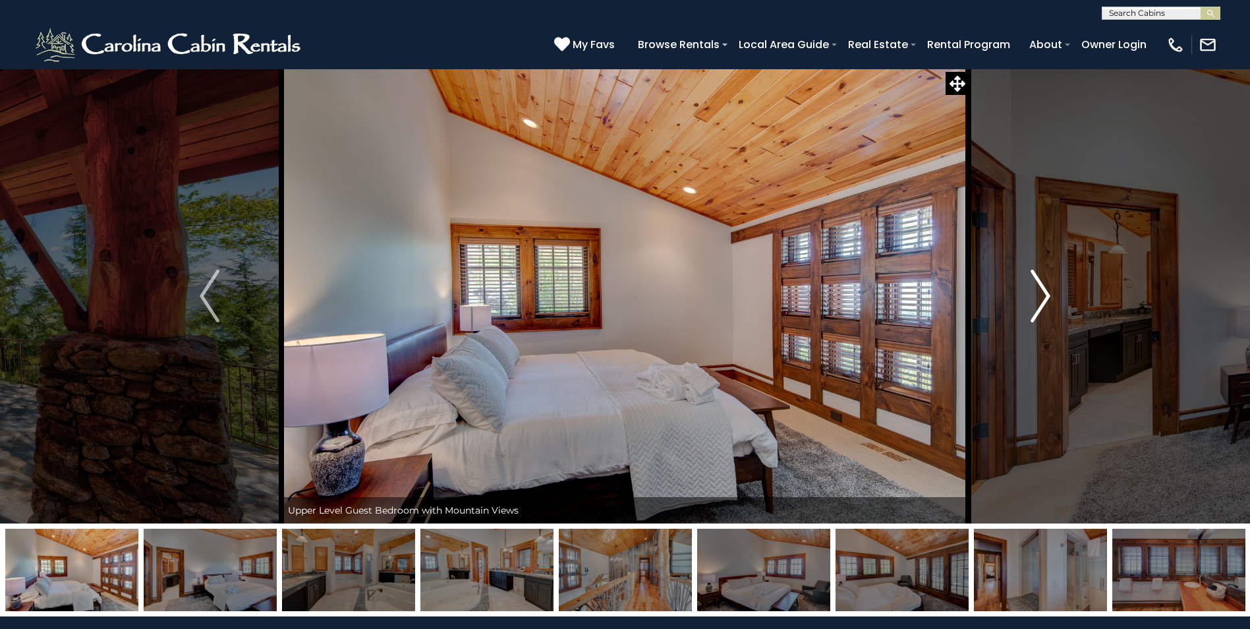
click at [1037, 279] on img "Next" at bounding box center [1041, 296] width 20 height 53
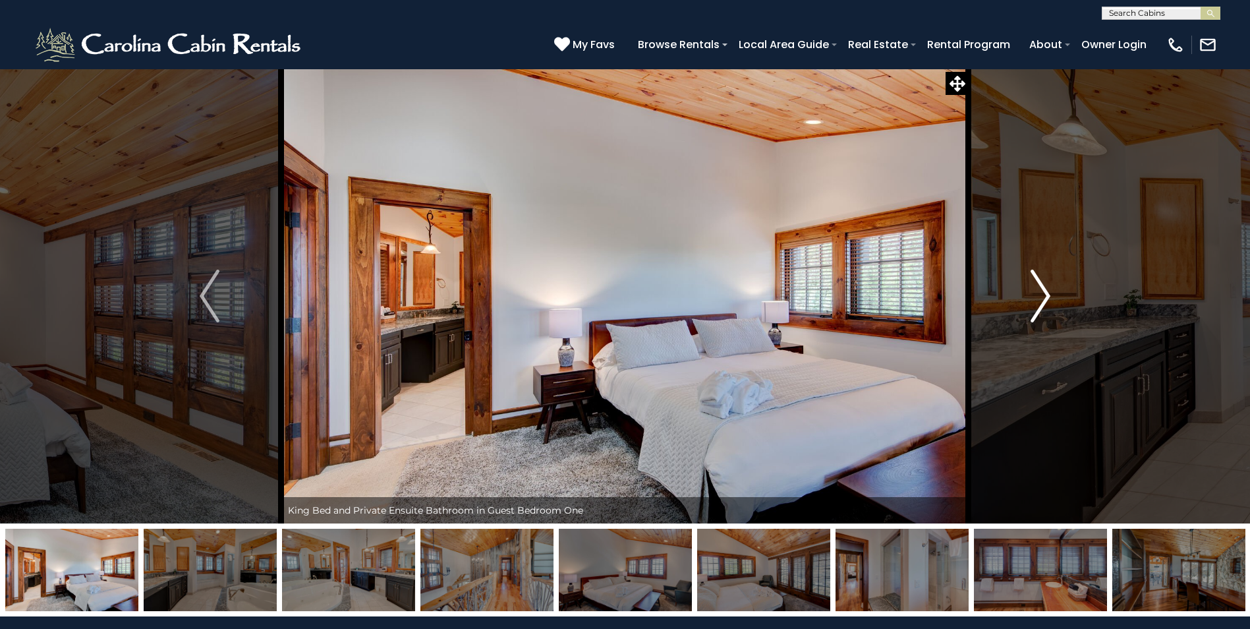
click at [1037, 279] on img "Next" at bounding box center [1041, 296] width 20 height 53
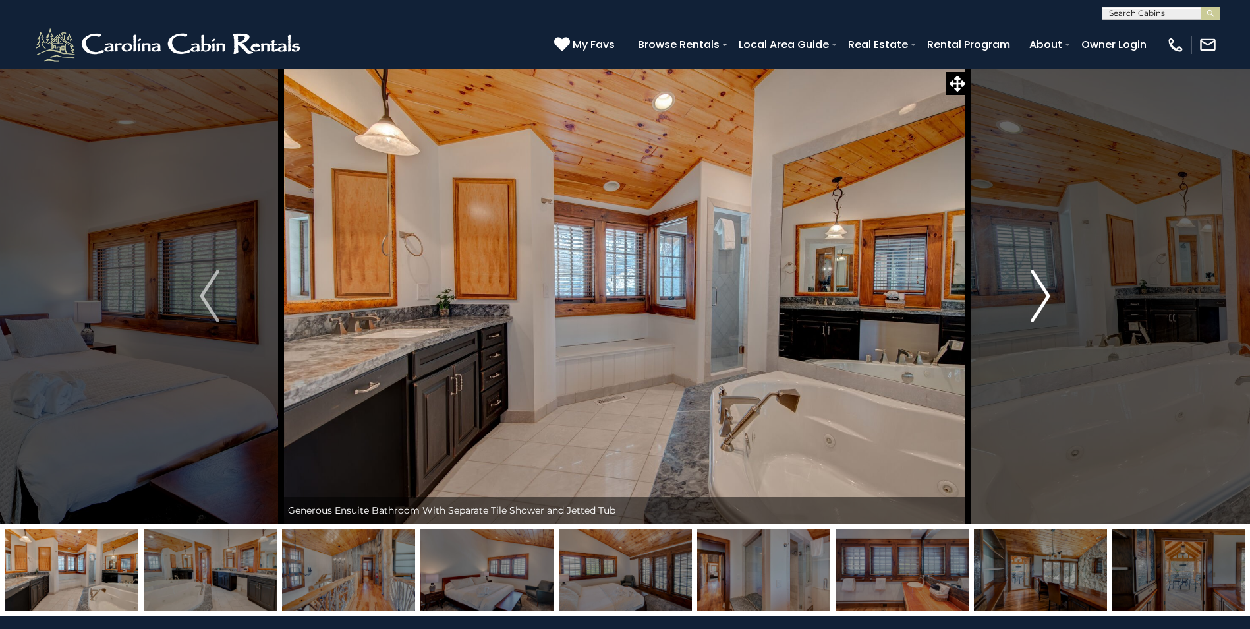
click at [1037, 279] on img "Next" at bounding box center [1041, 296] width 20 height 53
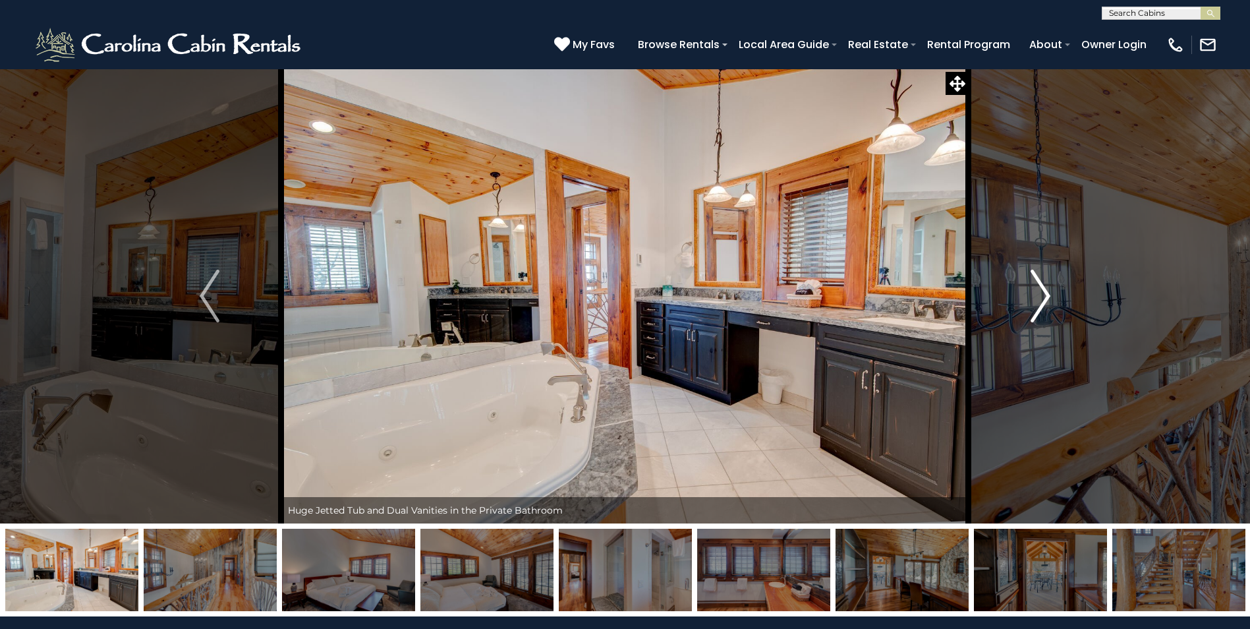
click at [1037, 279] on img "Next" at bounding box center [1041, 296] width 20 height 53
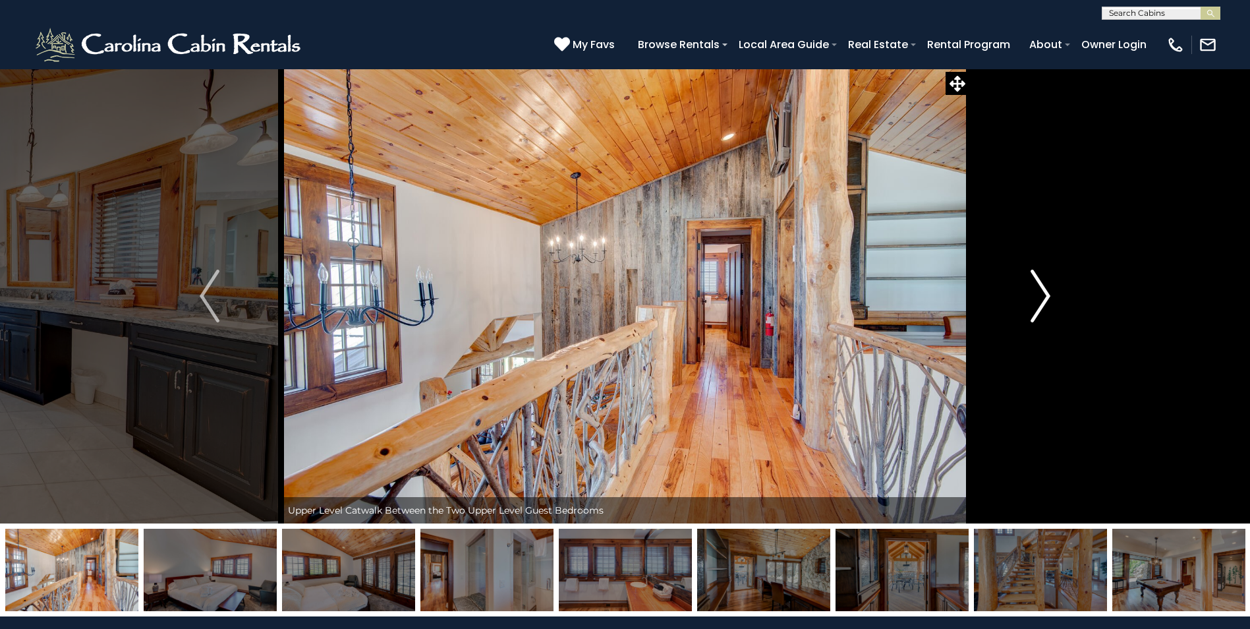
click at [1037, 279] on img "Next" at bounding box center [1041, 296] width 20 height 53
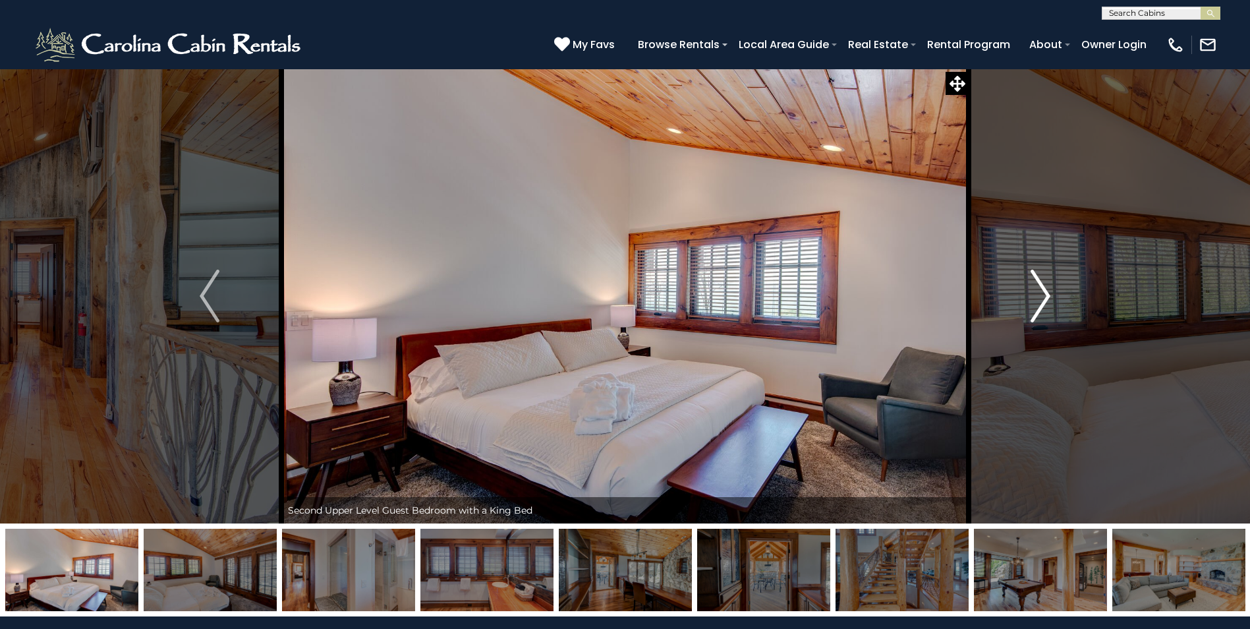
click at [1037, 279] on img "Next" at bounding box center [1041, 296] width 20 height 53
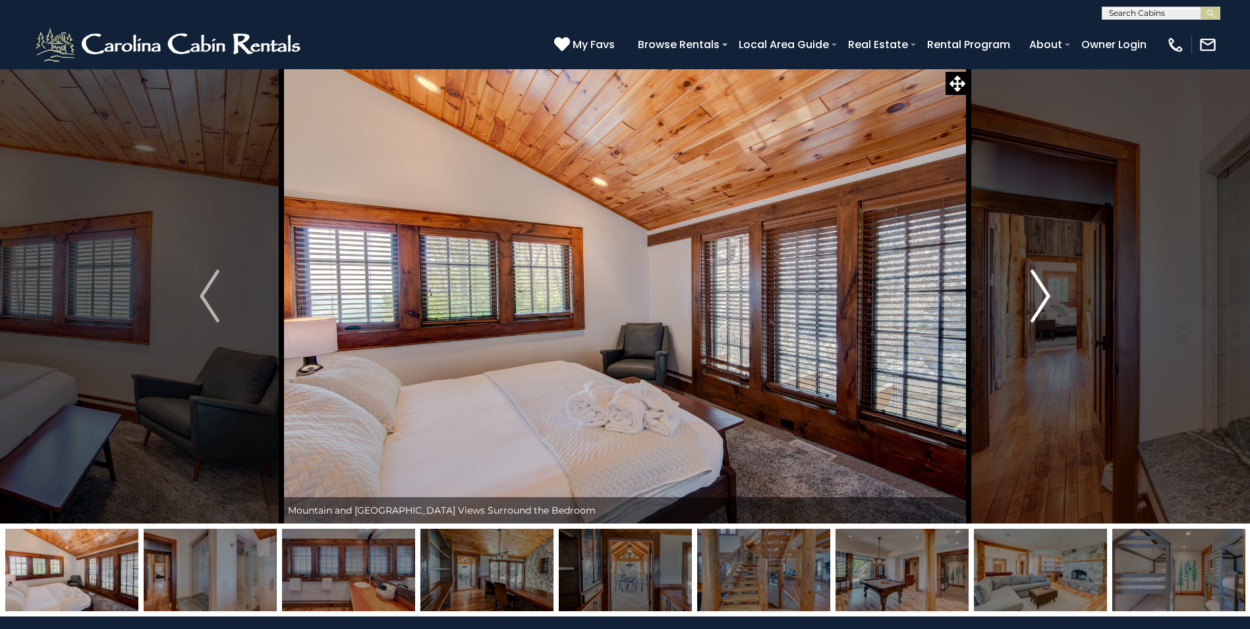
click at [1037, 279] on img "Next" at bounding box center [1041, 296] width 20 height 53
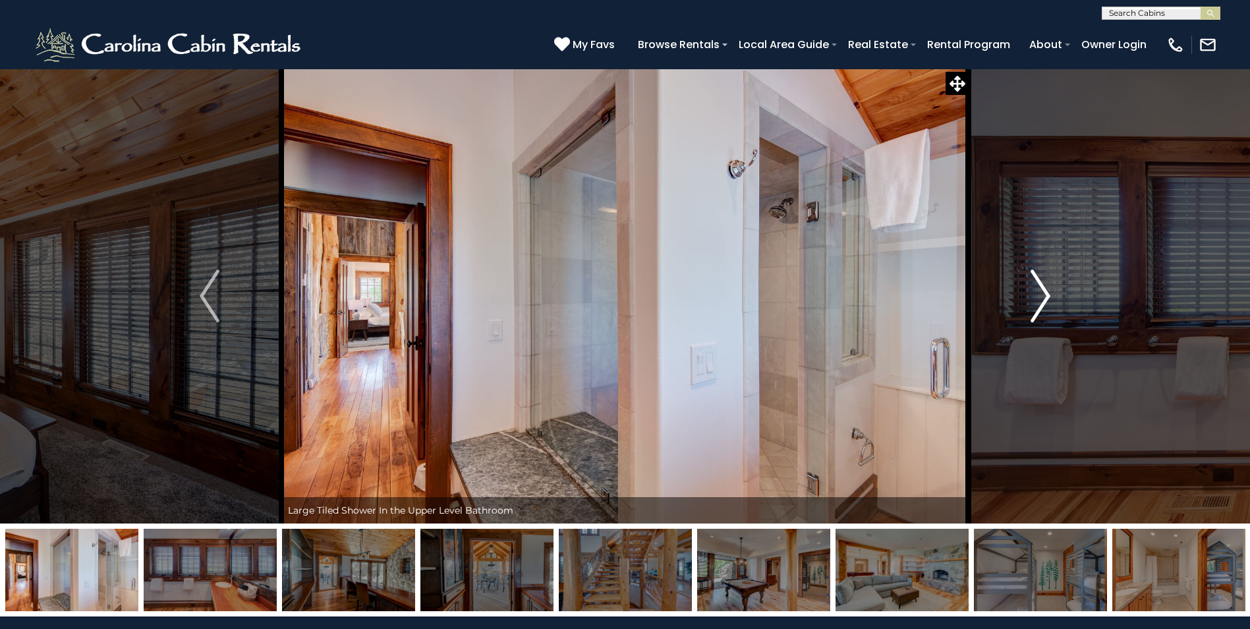
click at [1037, 279] on img "Next" at bounding box center [1041, 296] width 20 height 53
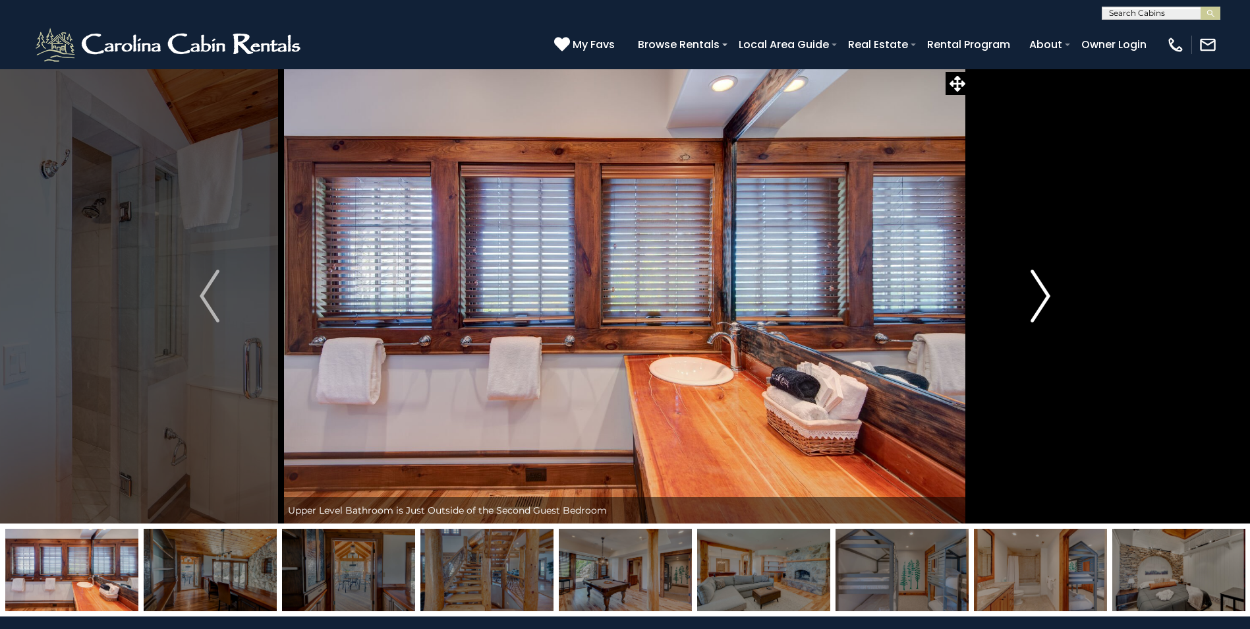
click at [1037, 278] on img "Next" at bounding box center [1041, 296] width 20 height 53
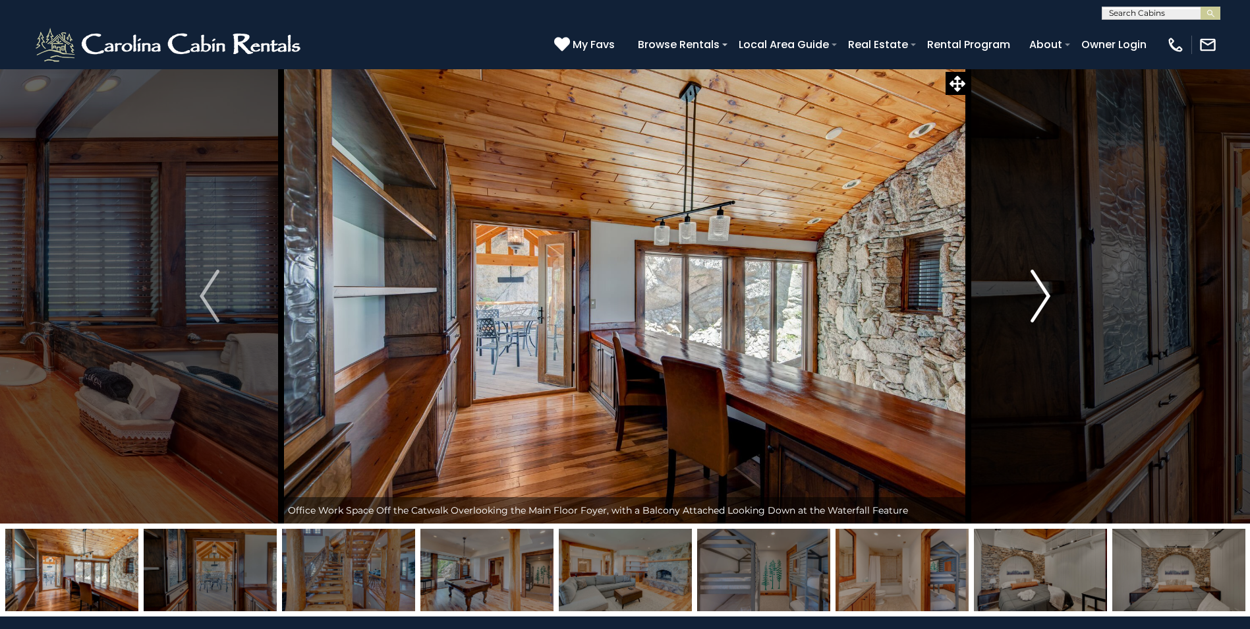
click at [1037, 278] on img "Next" at bounding box center [1041, 296] width 20 height 53
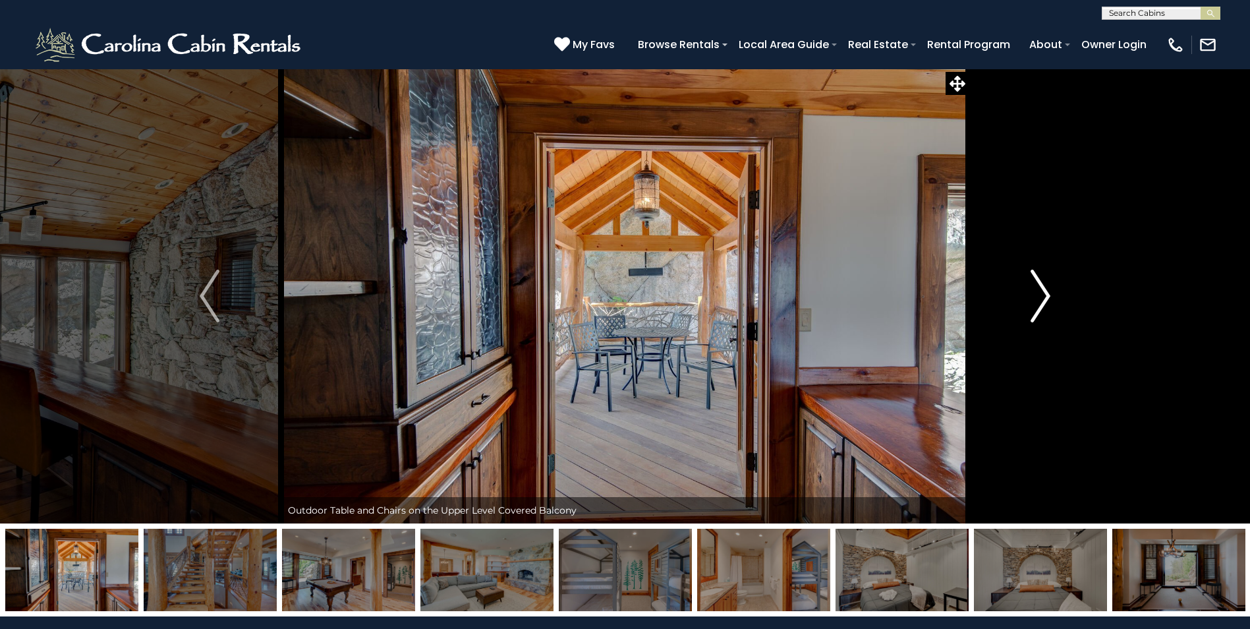
click at [1037, 278] on img "Next" at bounding box center [1041, 296] width 20 height 53
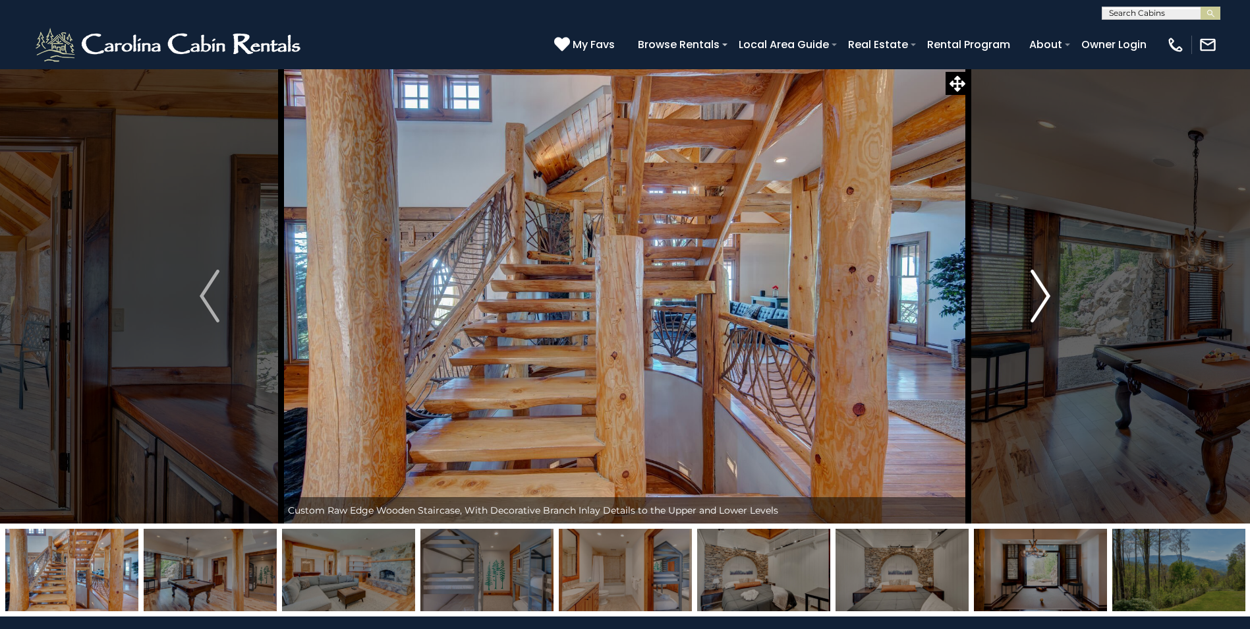
click at [1037, 278] on img "Next" at bounding box center [1041, 296] width 20 height 53
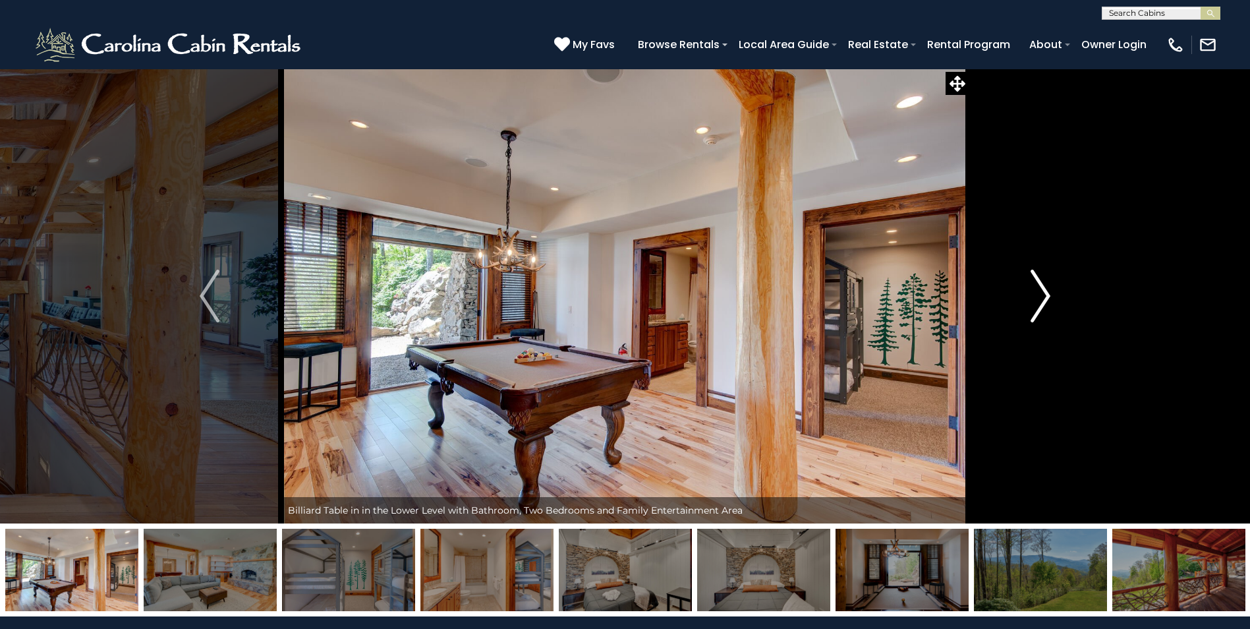
click at [1037, 278] on img "Next" at bounding box center [1041, 296] width 20 height 53
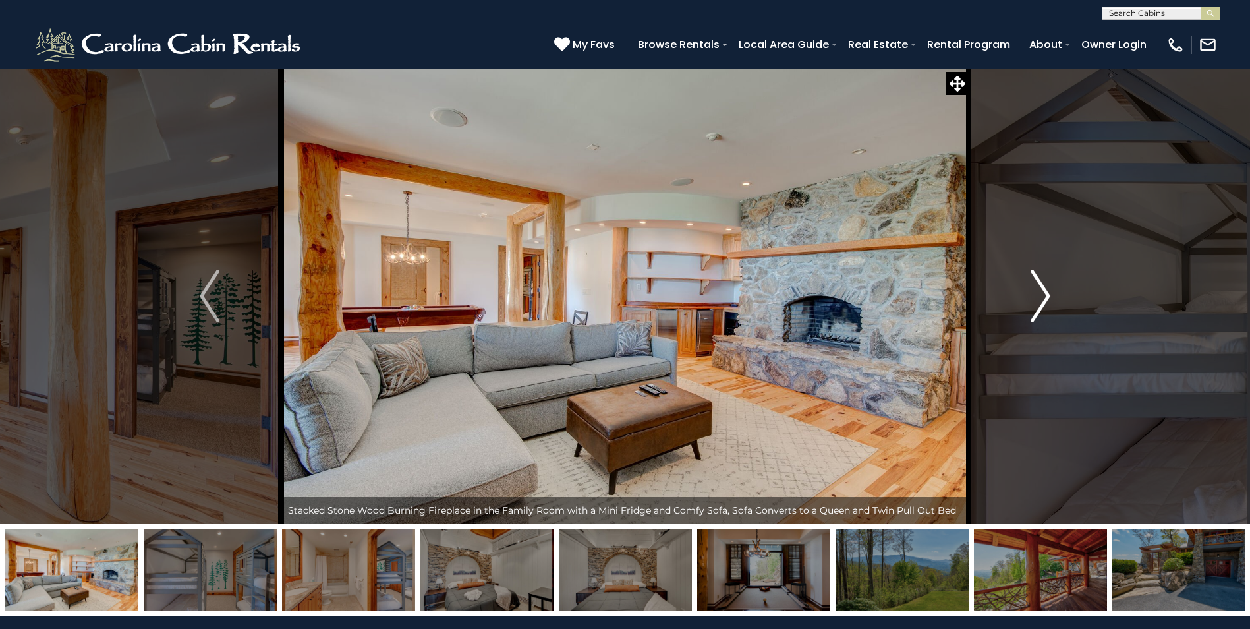
click at [1037, 278] on img "Next" at bounding box center [1041, 296] width 20 height 53
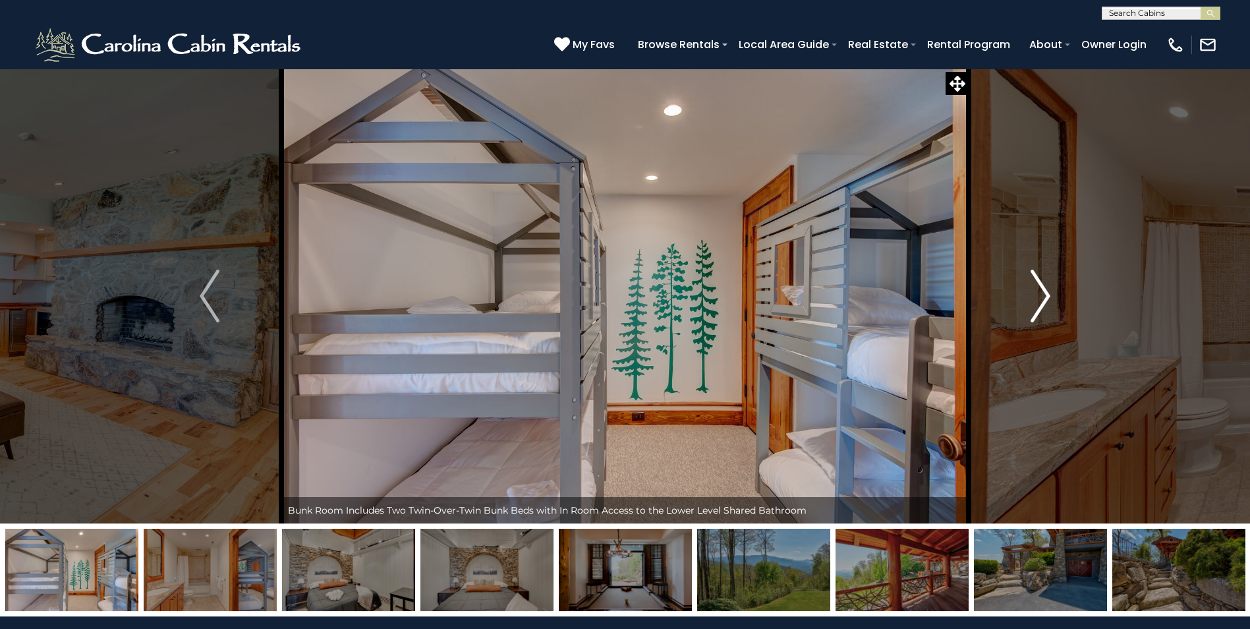
click at [1037, 278] on img "Next" at bounding box center [1041, 296] width 20 height 53
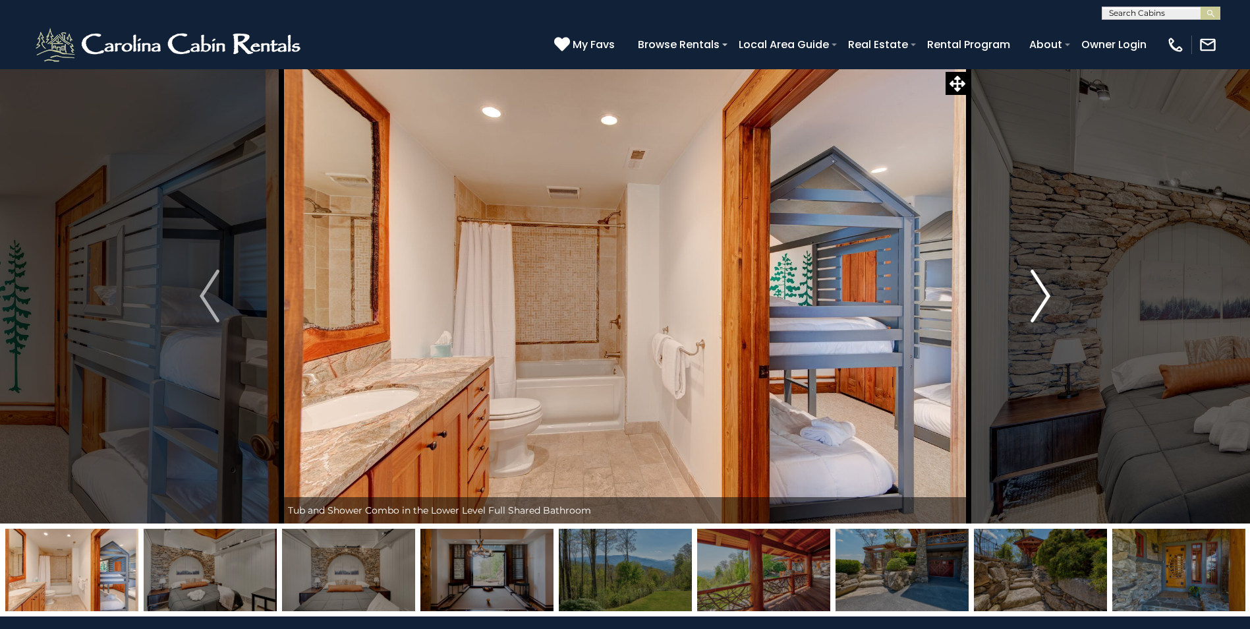
click at [1037, 278] on img "Next" at bounding box center [1041, 296] width 20 height 53
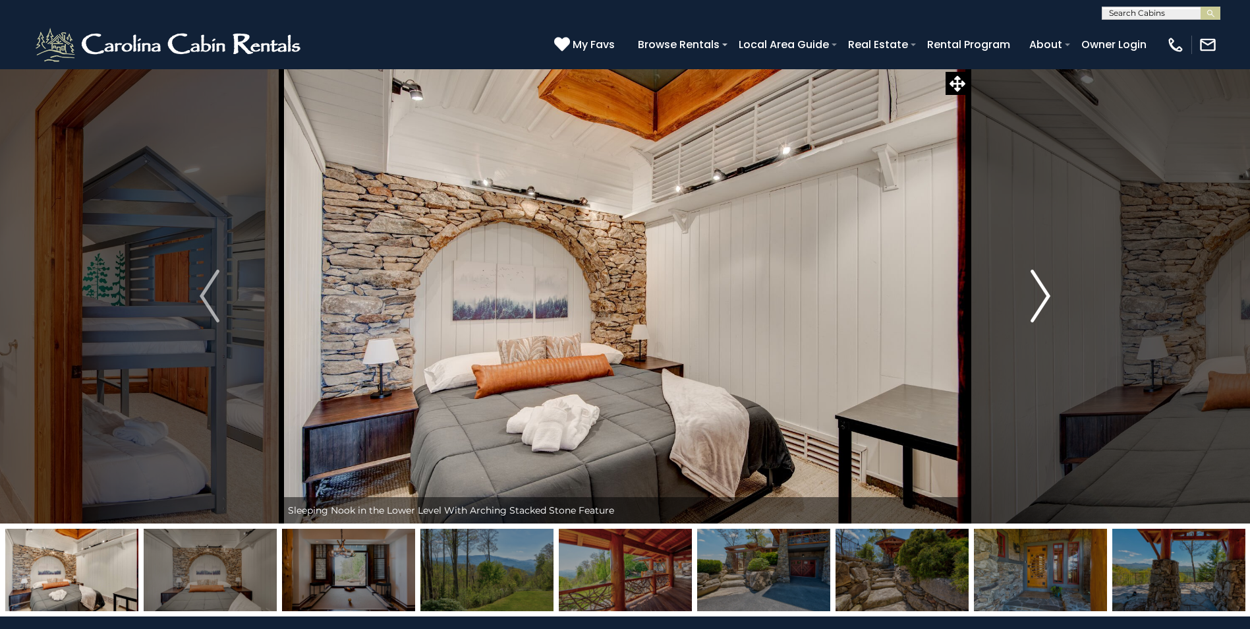
click at [1037, 278] on img "Next" at bounding box center [1041, 296] width 20 height 53
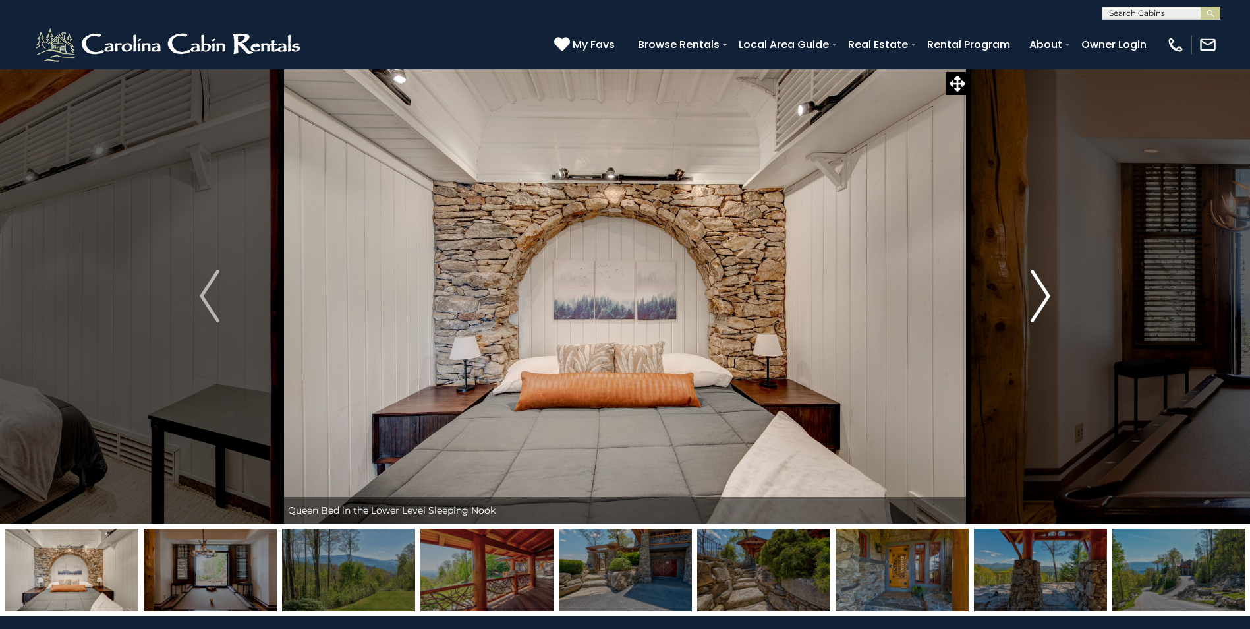
click at [1037, 278] on img "Next" at bounding box center [1041, 296] width 20 height 53
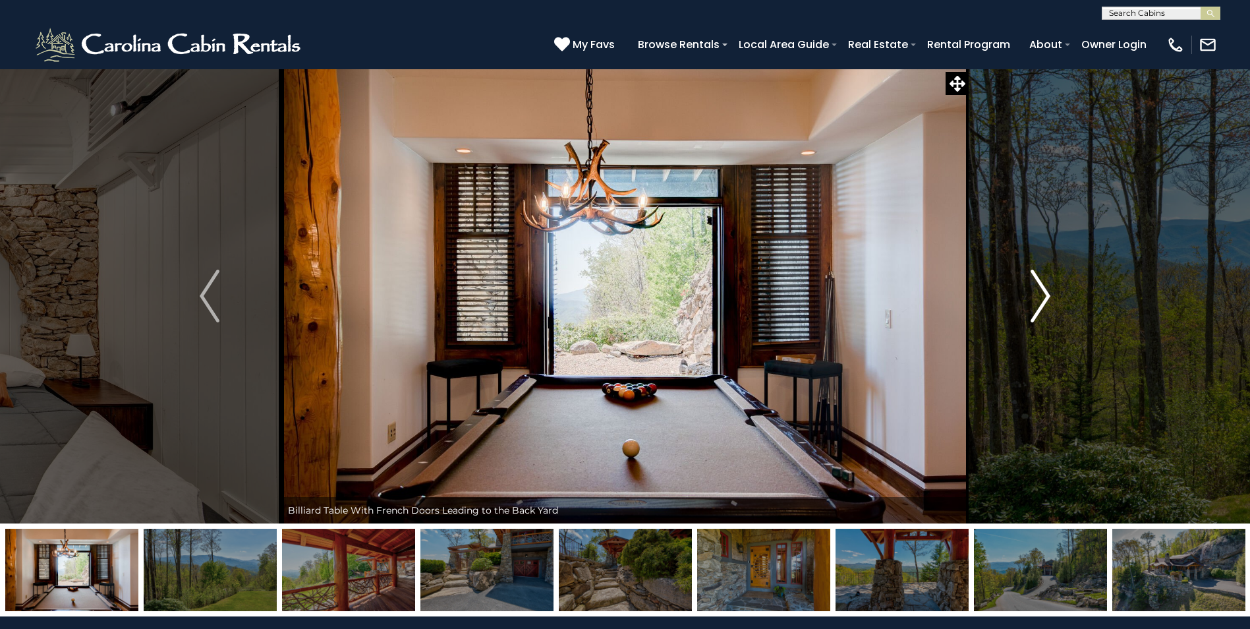
click at [1037, 278] on img "Next" at bounding box center [1041, 296] width 20 height 53
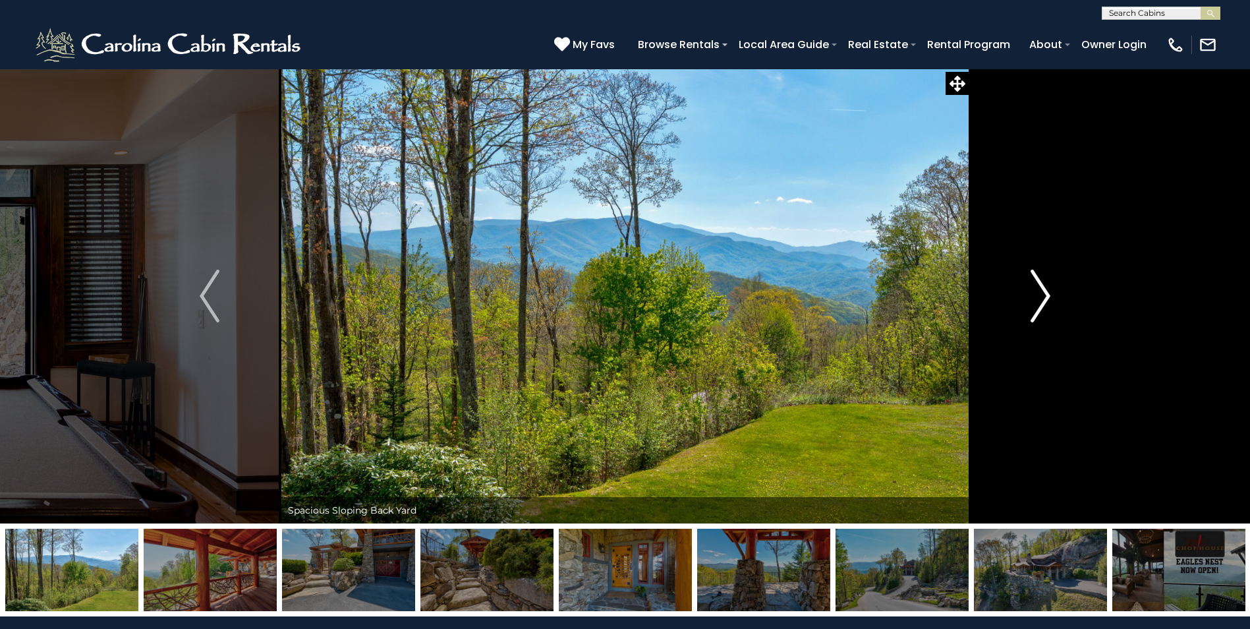
click at [1037, 278] on img "Next" at bounding box center [1041, 296] width 20 height 53
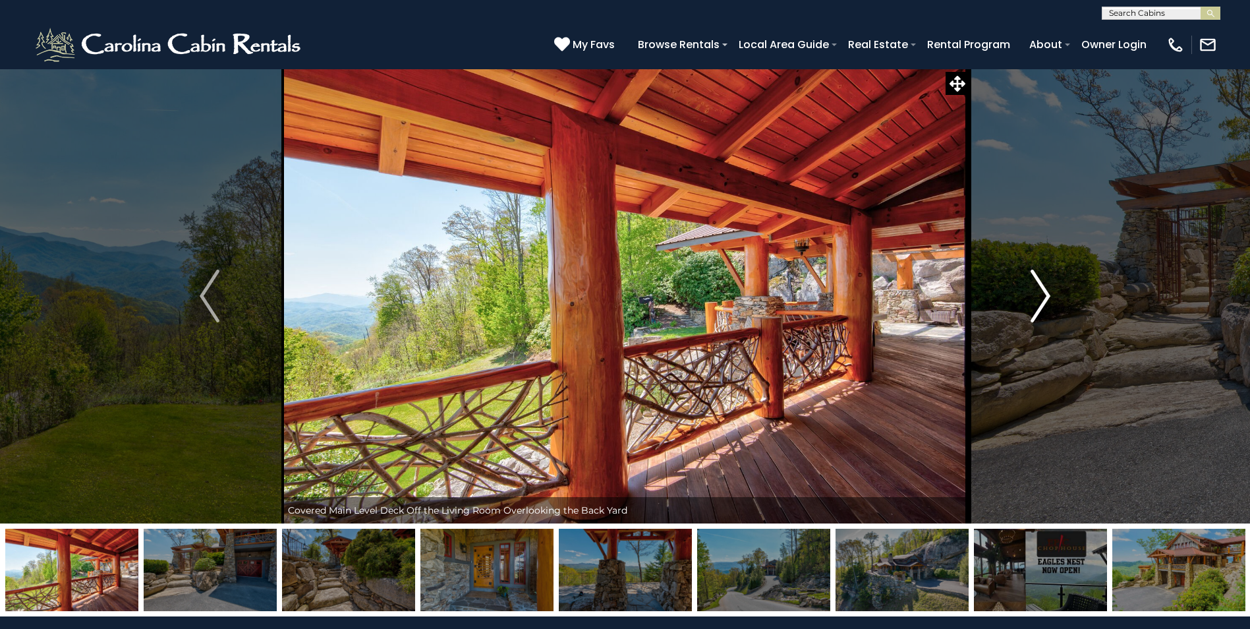
click at [1037, 278] on img "Next" at bounding box center [1041, 296] width 20 height 53
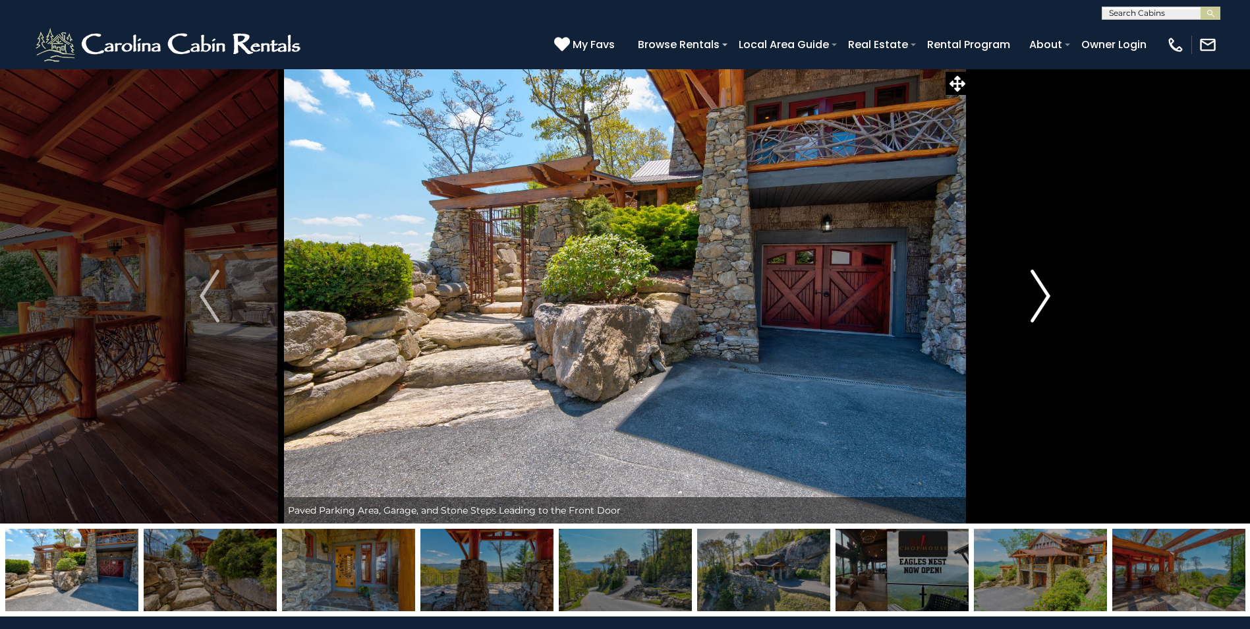
click at [1037, 278] on img "Next" at bounding box center [1041, 296] width 20 height 53
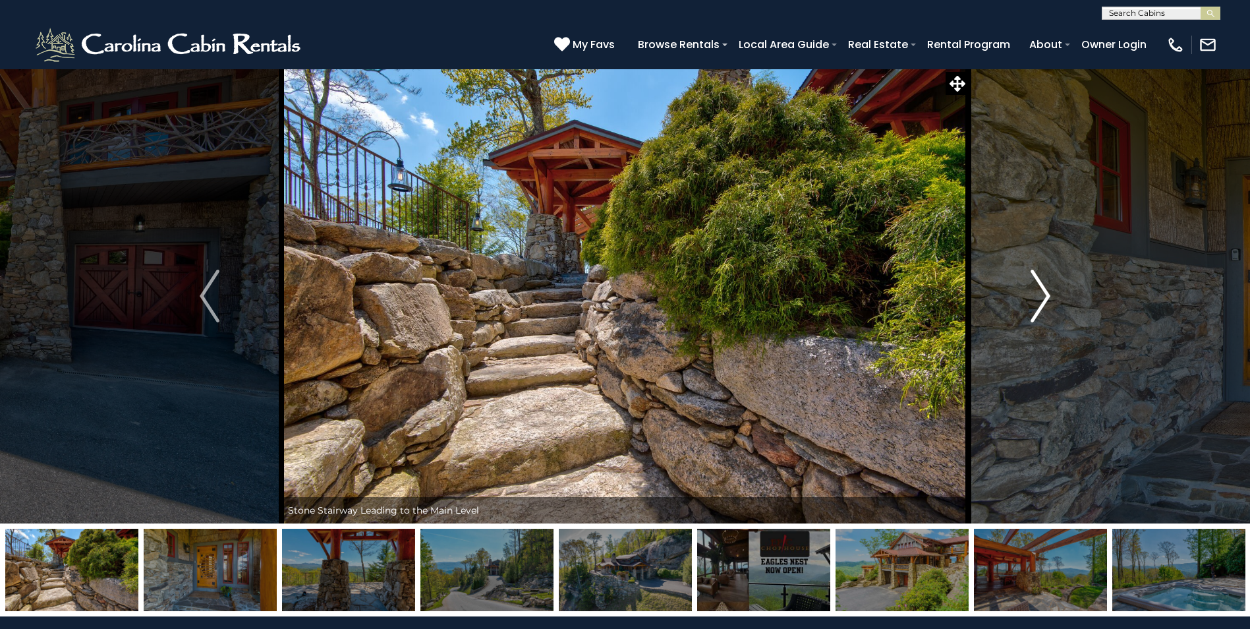
click at [1037, 278] on img "Next" at bounding box center [1041, 296] width 20 height 53
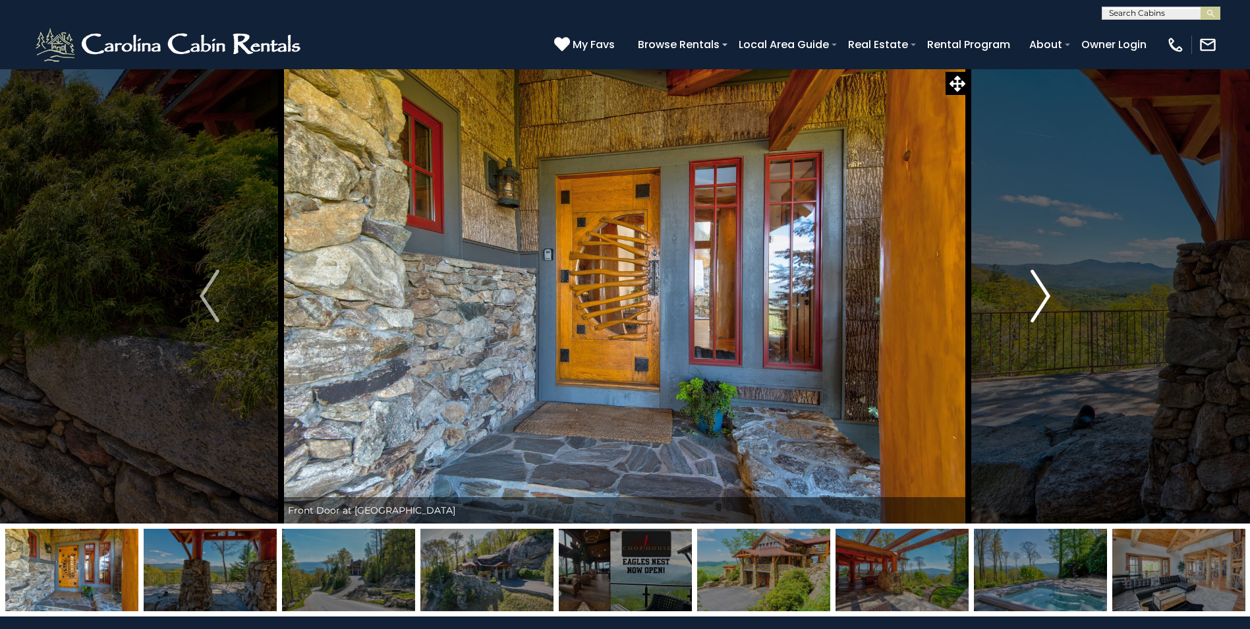
click at [1037, 278] on img "Next" at bounding box center [1041, 296] width 20 height 53
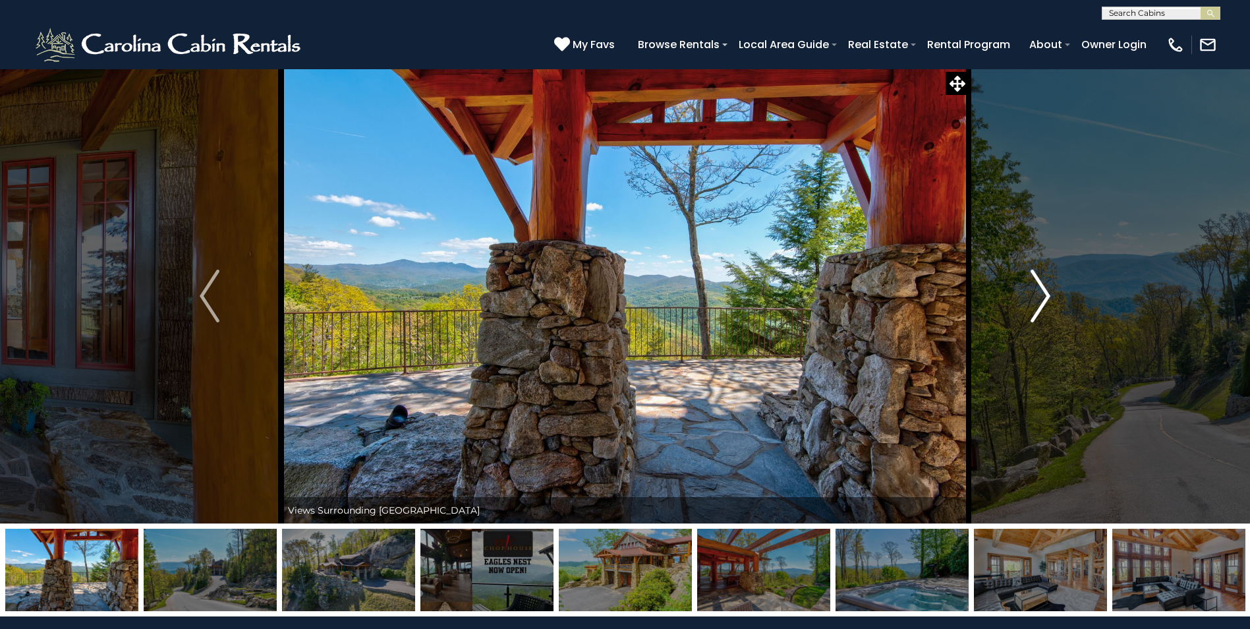
click at [1037, 278] on img "Next" at bounding box center [1041, 296] width 20 height 53
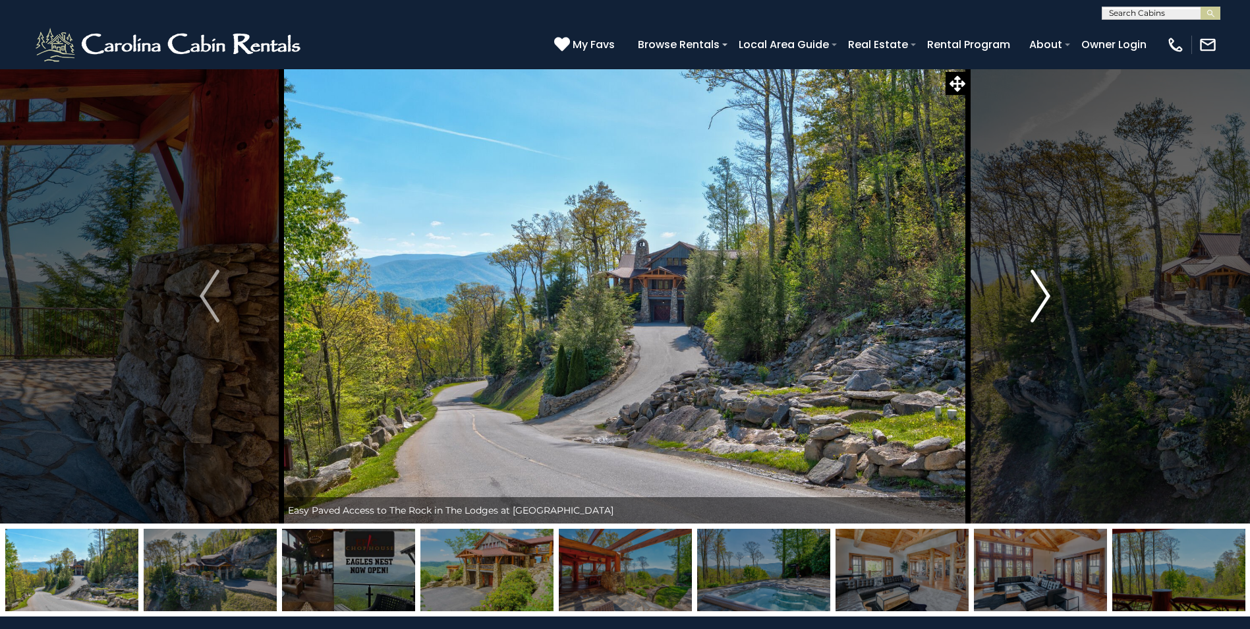
click at [1037, 278] on img "Next" at bounding box center [1041, 296] width 20 height 53
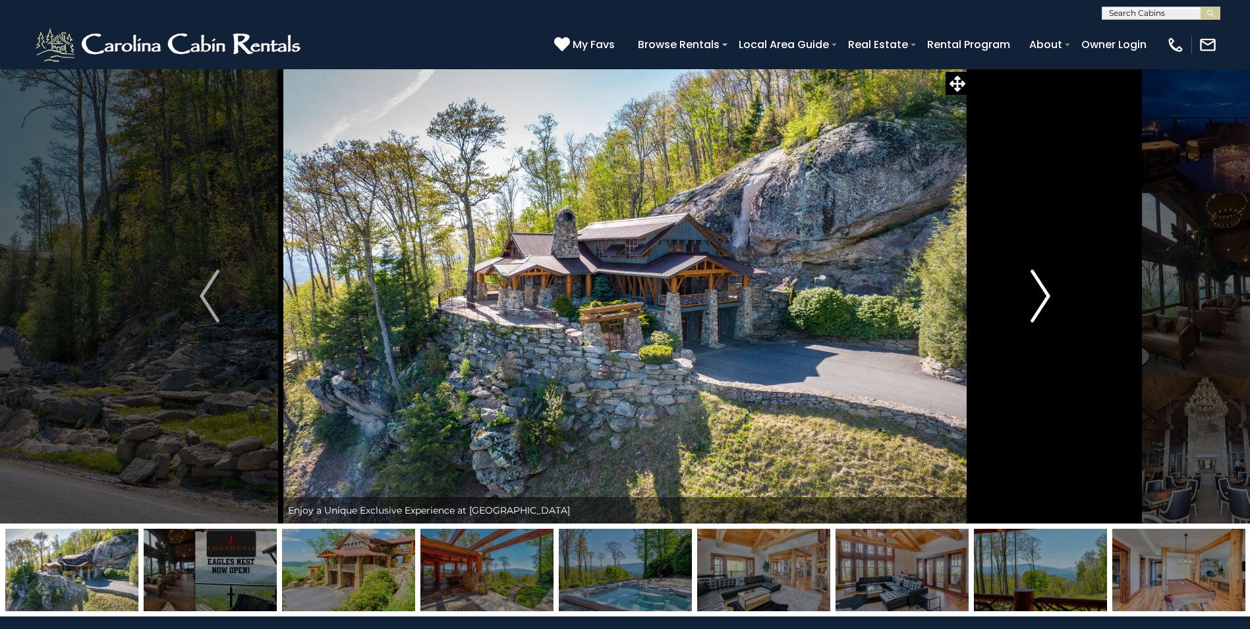
click at [1038, 278] on img "Next" at bounding box center [1041, 296] width 20 height 53
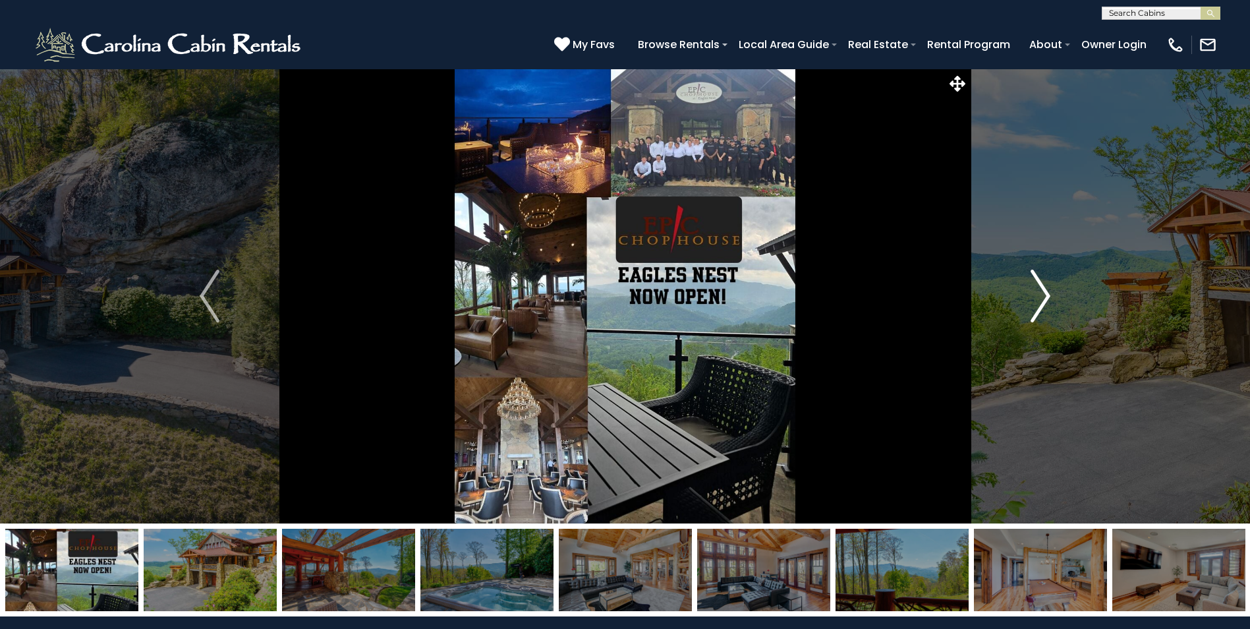
click at [1039, 278] on img "Next" at bounding box center [1041, 296] width 20 height 53
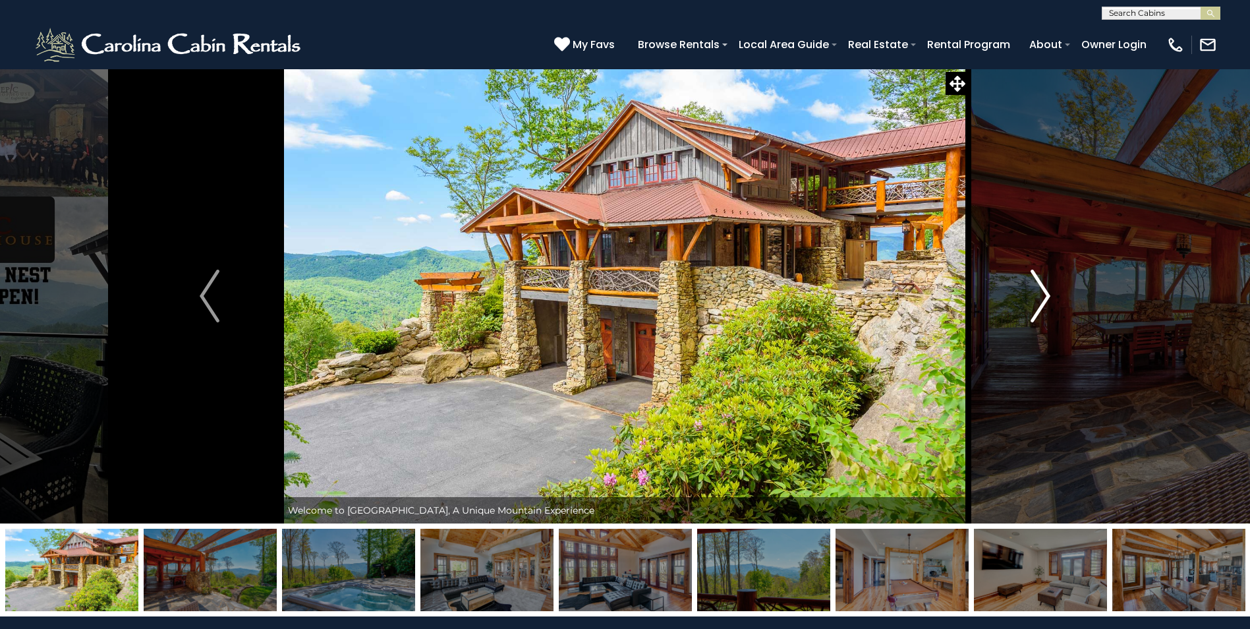
click at [1039, 278] on img "Next" at bounding box center [1041, 296] width 20 height 53
